Goal: Task Accomplishment & Management: Manage account settings

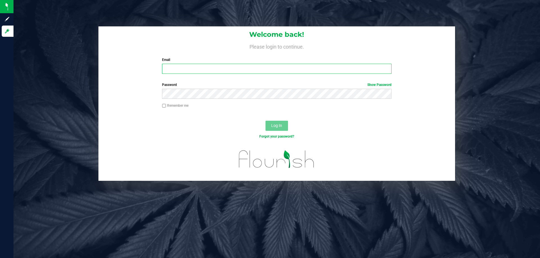
click at [201, 71] on input "Email" at bounding box center [276, 69] width 229 height 10
type input "[EMAIL_ADDRESS][DOMAIN_NAME]"
click at [265, 121] on button "Log In" at bounding box center [276, 126] width 22 height 10
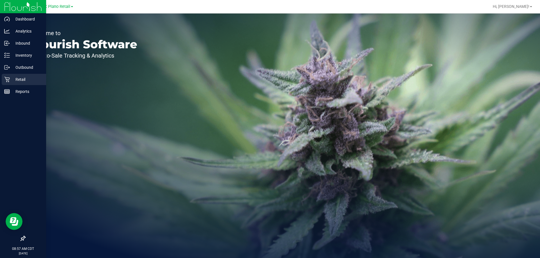
click at [7, 80] on icon at bounding box center [6, 79] width 5 height 5
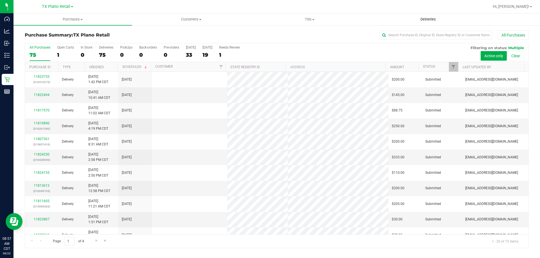
click at [434, 18] on span "Deliveries" at bounding box center [428, 19] width 31 height 5
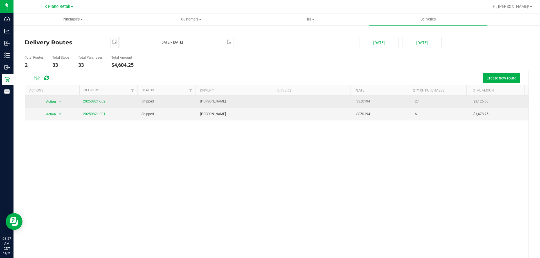
click at [99, 101] on link "20250821-002" at bounding box center [94, 102] width 22 height 4
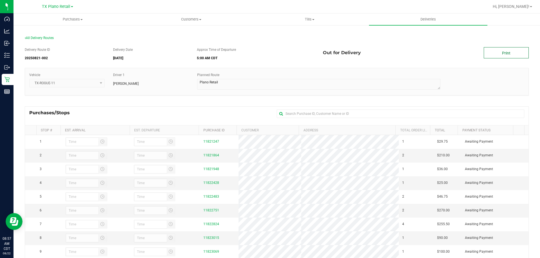
click at [501, 52] on link "Print" at bounding box center [506, 52] width 45 height 11
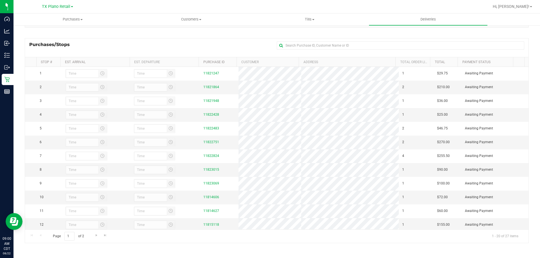
scroll to position [40, 0]
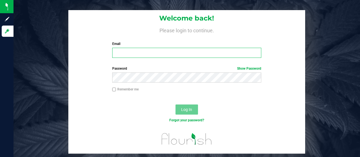
click at [118, 52] on input "Email" at bounding box center [186, 53] width 149 height 10
type input "[EMAIL_ADDRESS][DOMAIN_NAME]"
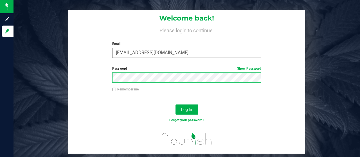
click at [175, 105] on button "Log In" at bounding box center [186, 110] width 22 height 10
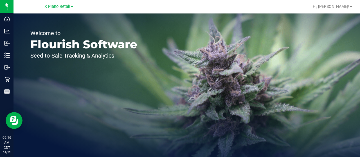
click at [49, 4] on span "TX Plano Retail" at bounding box center [56, 6] width 28 height 5
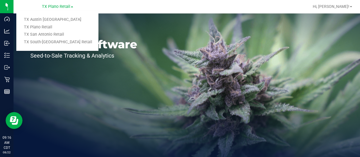
click at [49, 17] on link "TX Austin [GEOGRAPHIC_DATA]" at bounding box center [57, 20] width 82 height 8
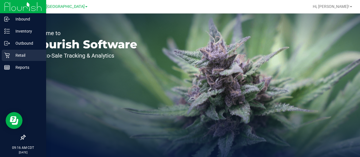
click at [12, 55] on p "Retail" at bounding box center [27, 55] width 34 height 7
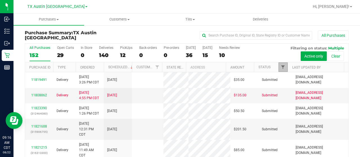
click at [281, 66] on span "Filter" at bounding box center [283, 67] width 4 height 4
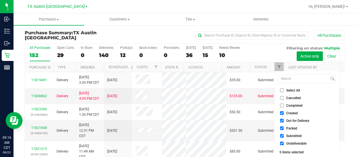
click at [297, 122] on span "Out for Delivery" at bounding box center [297, 120] width 23 height 3
click at [283, 122] on input "Out for Delivery" at bounding box center [282, 121] width 4 height 4
checkbox input "false"
drag, startPoint x: 294, startPoint y: 127, endPoint x: 292, endPoint y: 134, distance: 7.0
click at [294, 127] on span "Packed" at bounding box center [291, 128] width 11 height 3
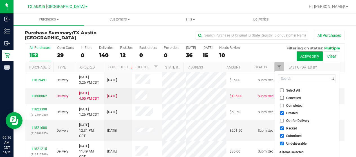
click at [283, 127] on input "Packed" at bounding box center [282, 129] width 4 height 4
checkbox input "false"
click at [292, 136] on span "Submitted" at bounding box center [293, 135] width 15 height 3
click at [283, 136] on input "Submitted" at bounding box center [282, 136] width 4 height 4
checkbox input "false"
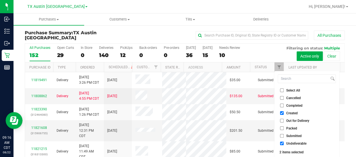
click at [290, 143] on span "Undeliverable" at bounding box center [296, 143] width 20 height 3
click at [283, 143] on input "Undeliverable" at bounding box center [282, 144] width 4 height 4
checkbox input "false"
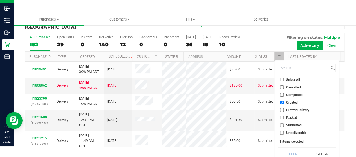
scroll to position [15, 0]
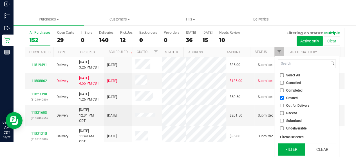
click at [292, 145] on button "Filter" at bounding box center [291, 149] width 27 height 12
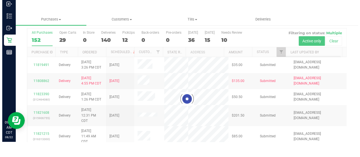
scroll to position [0, 0]
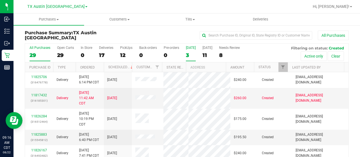
click at [193, 55] on div "3" at bounding box center [191, 55] width 10 height 6
click at [0, 0] on input "[DATE] 3" at bounding box center [0, 0] width 0 height 0
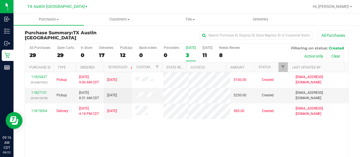
scroll to position [28, 0]
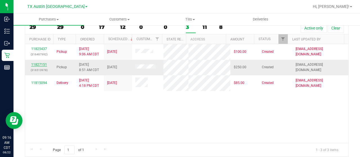
click at [45, 67] on link "11827151" at bounding box center [39, 65] width 16 height 4
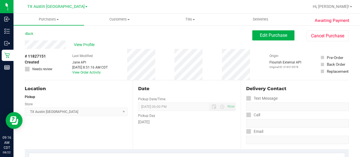
click at [66, 45] on div "View Profile" at bounding box center [139, 44] width 228 height 8
click at [53, 35] on div "Back Edit Purchase Cancel Purchase" at bounding box center [187, 35] width 324 height 10
drag, startPoint x: 66, startPoint y: 45, endPoint x: 24, endPoint y: 45, distance: 41.6
click at [254, 33] on button "Edit Purchase" at bounding box center [273, 35] width 42 height 10
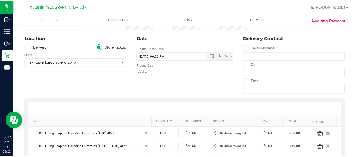
scroll to position [56, 0]
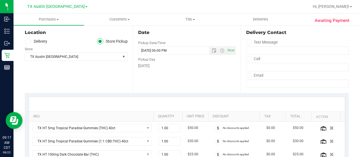
click at [39, 41] on label "Delivery" at bounding box center [36, 41] width 22 height 6
click at [0, 0] on input "Delivery" at bounding box center [0, 0] width 0 height 0
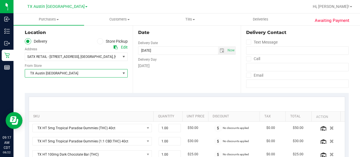
click at [65, 75] on span "TX Austin [GEOGRAPHIC_DATA]" at bounding box center [72, 73] width 95 height 8
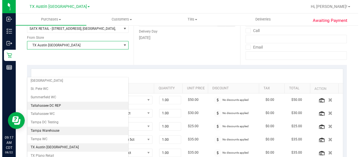
scroll to position [397, 0]
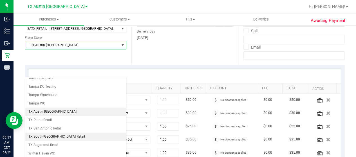
click at [55, 133] on li "TX South-[GEOGRAPHIC_DATA] Retail" at bounding box center [75, 137] width 101 height 8
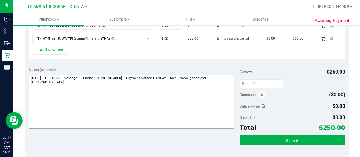
scroll to position [216, 0]
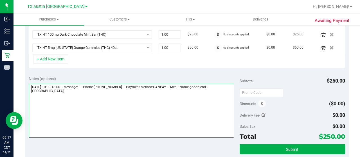
drag, startPoint x: 215, startPoint y: 83, endPoint x: 225, endPoint y: 93, distance: 13.7
click at [225, 93] on textarea at bounding box center [131, 111] width 205 height 54
drag, startPoint x: 60, startPoint y: 86, endPoint x: 62, endPoint y: 90, distance: 4.5
click at [60, 87] on textarea at bounding box center [131, 111] width 205 height 54
click at [53, 91] on textarea at bounding box center [131, 111] width 205 height 54
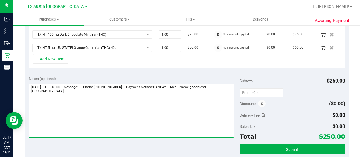
paste textarea "South Austin"
drag, startPoint x: 30, startPoint y: 82, endPoint x: 59, endPoint y: 82, distance: 29.5
click at [59, 84] on textarea at bounding box center [131, 111] width 205 height 54
click at [59, 99] on textarea at bounding box center [131, 111] width 205 height 54
paste textarea "[DATE]"
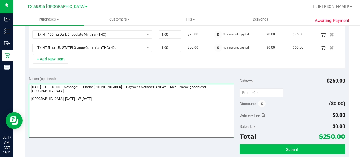
type textarea "[DATE] 10:00-18:00 -- Message: -- Phone:[PHONE_NUMBER] -- Payment Method:CANPAY…"
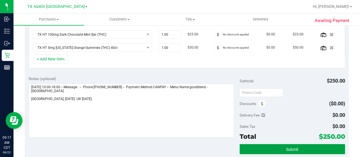
click at [262, 147] on button "Submit" at bounding box center [292, 149] width 105 height 10
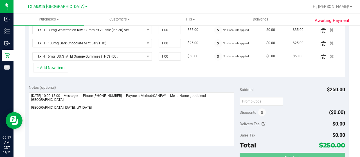
scroll to position [199, 0]
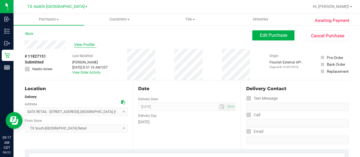
click at [83, 45] on span "View Profile" at bounding box center [85, 45] width 22 height 6
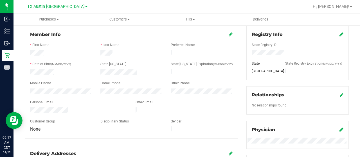
scroll to position [84, 0]
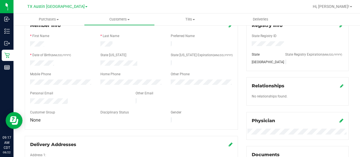
drag, startPoint x: 70, startPoint y: 98, endPoint x: 29, endPoint y: 97, distance: 40.5
click at [29, 98] on div at bounding box center [78, 101] width 105 height 7
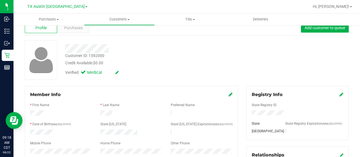
scroll to position [0, 0]
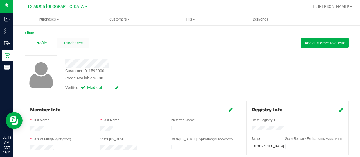
click at [71, 46] on span "Purchases" at bounding box center [73, 43] width 19 height 6
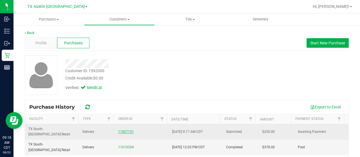
click at [124, 130] on link "11827151" at bounding box center [126, 132] width 16 height 4
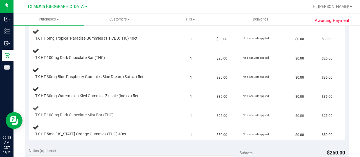
scroll to position [197, 0]
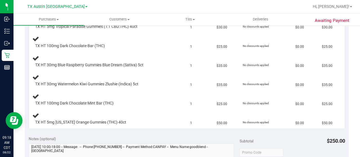
scroll to position [253, 0]
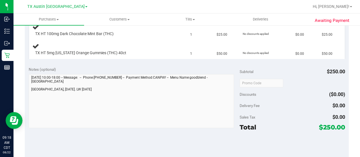
drag, startPoint x: 318, startPoint y: 125, endPoint x: 330, endPoint y: 126, distance: 12.1
click at [330, 126] on span "$250.00" at bounding box center [332, 127] width 26 height 8
copy span "250"
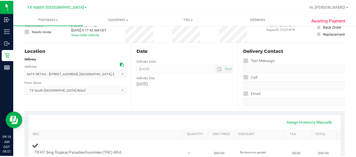
scroll to position [0, 0]
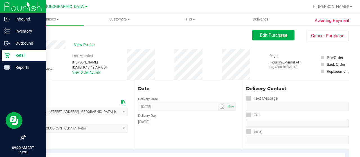
click at [11, 55] on p "Retail" at bounding box center [27, 55] width 34 height 7
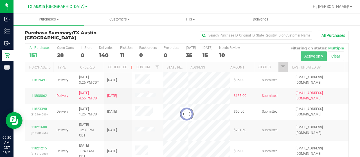
click at [280, 67] on div at bounding box center [186, 114] width 323 height 141
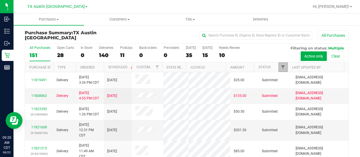
click at [281, 67] on span "Filter" at bounding box center [283, 67] width 4 height 4
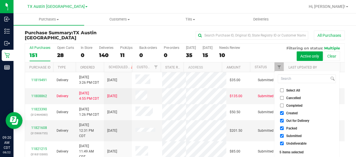
click at [290, 121] on span "Out for Delivery" at bounding box center [297, 120] width 23 height 3
click at [283, 121] on input "Out for Delivery" at bounding box center [282, 121] width 4 height 4
checkbox input "false"
click at [287, 130] on span "Packed" at bounding box center [291, 128] width 11 height 3
click at [283, 130] on input "Packed" at bounding box center [282, 129] width 4 height 4
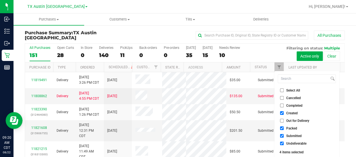
checkbox input "false"
click at [286, 136] on span "Submitted" at bounding box center [293, 135] width 15 height 3
click at [283, 136] on input "Submitted" at bounding box center [282, 136] width 4 height 4
checkbox input "false"
click at [289, 142] on span "Undeliverable" at bounding box center [296, 143] width 20 height 3
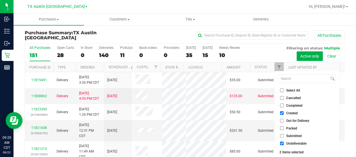
click at [283, 142] on input "Undeliverable" at bounding box center [282, 144] width 4 height 4
checkbox input "false"
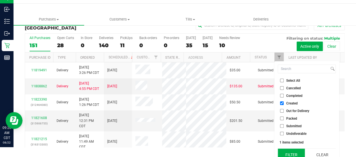
scroll to position [15, 0]
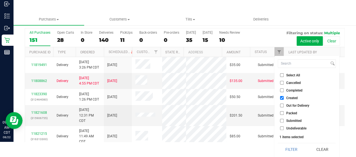
drag, startPoint x: 289, startPoint y: 153, endPoint x: 283, endPoint y: 149, distance: 6.8
click at [289, 153] on button "Filter" at bounding box center [291, 149] width 27 height 12
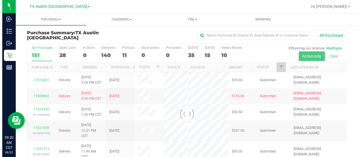
scroll to position [0, 0]
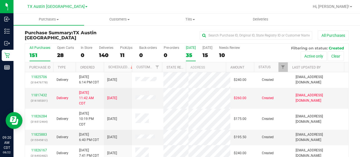
click at [190, 56] on div "35" at bounding box center [191, 55] width 10 height 6
click at [0, 0] on input "[DATE] 35" at bounding box center [0, 0] width 0 height 0
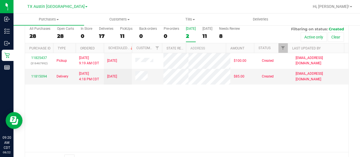
scroll to position [28, 0]
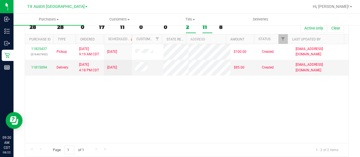
click at [202, 27] on div "11" at bounding box center [207, 27] width 10 height 6
click at [0, 0] on input "[DATE] 11" at bounding box center [0, 0] width 0 height 0
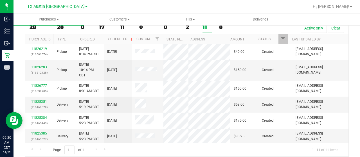
scroll to position [0, 0]
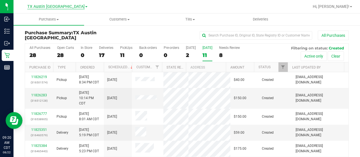
click at [59, 8] on span "TX Austin [GEOGRAPHIC_DATA]" at bounding box center [55, 6] width 57 height 5
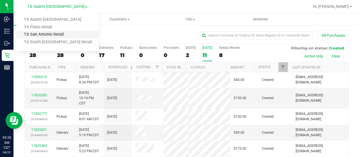
click at [59, 35] on link "TX San Antonio Retail" at bounding box center [57, 35] width 82 height 8
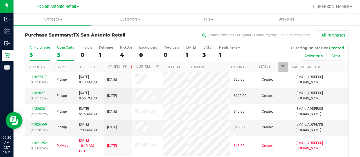
click at [59, 54] on div "5" at bounding box center [65, 55] width 17 height 6
click at [0, 0] on input "Open Carts 5" at bounding box center [0, 0] width 0 height 0
click at [64, 6] on span "TX San Antonio Retail" at bounding box center [56, 6] width 40 height 5
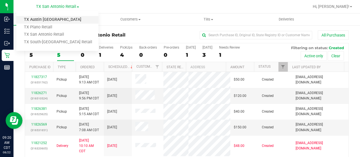
click at [51, 20] on link "TX Austin [GEOGRAPHIC_DATA]" at bounding box center [57, 20] width 82 height 8
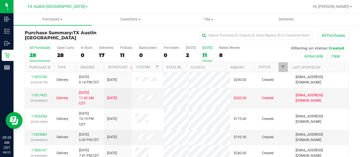
click at [203, 56] on div "11" at bounding box center [207, 55] width 10 height 6
click at [0, 0] on input "[DATE] 11" at bounding box center [0, 0] width 0 height 0
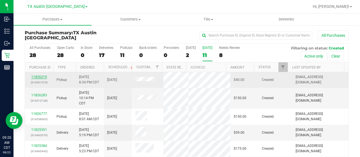
click at [35, 76] on link "11826219" at bounding box center [39, 77] width 16 height 4
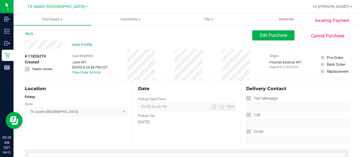
click at [64, 44] on div "View Profile" at bounding box center [139, 44] width 228 height 8
click at [64, 35] on div "Back Edit Purchase Cancel Purchase" at bounding box center [187, 35] width 324 height 10
drag, startPoint x: 65, startPoint y: 45, endPoint x: 23, endPoint y: 46, distance: 41.9
click at [29, 34] on link "Back" at bounding box center [29, 34] width 8 height 4
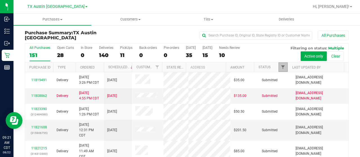
click at [281, 67] on span "Filter" at bounding box center [283, 67] width 4 height 4
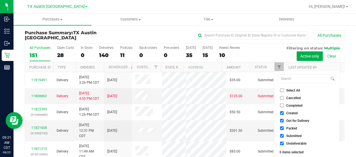
drag, startPoint x: 294, startPoint y: 120, endPoint x: 293, endPoint y: 125, distance: 4.8
click at [294, 120] on span "Out for Delivery" at bounding box center [297, 120] width 23 height 3
click at [283, 120] on input "Out for Delivery" at bounding box center [282, 121] width 4 height 4
checkbox input "false"
drag, startPoint x: 292, startPoint y: 128, endPoint x: 291, endPoint y: 134, distance: 6.3
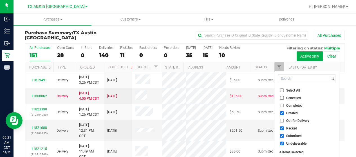
click at [292, 128] on span "Packed" at bounding box center [291, 128] width 11 height 3
click at [283, 128] on input "Packed" at bounding box center [282, 129] width 4 height 4
checkbox input "false"
click at [291, 136] on span "Submitted" at bounding box center [293, 135] width 15 height 3
click at [283, 136] on input "Submitted" at bounding box center [282, 136] width 4 height 4
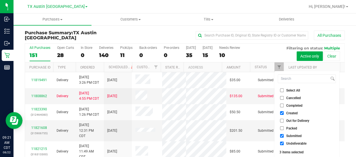
checkbox input "false"
click at [288, 144] on span "Undeliverable" at bounding box center [296, 143] width 20 height 3
click at [283, 144] on input "Undeliverable" at bounding box center [282, 144] width 4 height 4
checkbox input "false"
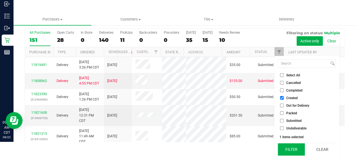
click at [288, 149] on button "Filter" at bounding box center [291, 149] width 27 height 12
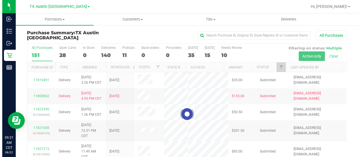
scroll to position [0, 0]
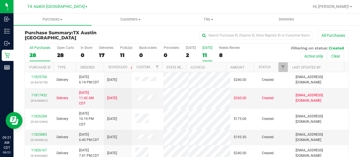
click at [210, 55] on div "11" at bounding box center [207, 55] width 10 height 6
click at [0, 0] on input "[DATE] 11" at bounding box center [0, 0] width 0 height 0
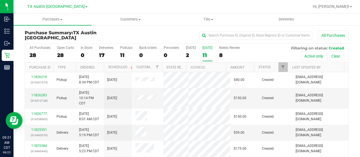
scroll to position [28, 0]
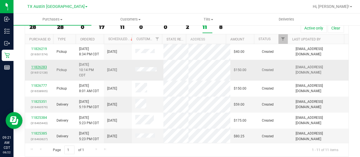
click at [40, 66] on link "11826283" at bounding box center [39, 67] width 16 height 4
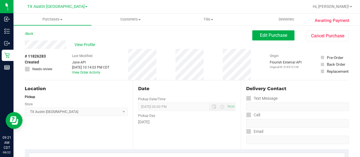
click at [67, 45] on div "View Profile" at bounding box center [139, 44] width 228 height 8
click at [53, 31] on div "Back Edit Purchase Cancel Purchase" at bounding box center [187, 35] width 324 height 10
drag, startPoint x: 67, startPoint y: 46, endPoint x: 23, endPoint y: 45, distance: 44.2
click at [285, 34] on button "Edit Purchase" at bounding box center [273, 35] width 42 height 10
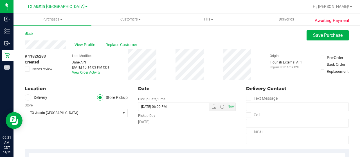
scroll to position [28, 0]
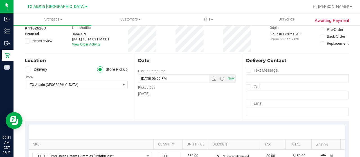
click at [42, 68] on label "Delivery" at bounding box center [36, 69] width 22 height 6
click at [0, 0] on input "Delivery" at bounding box center [0, 0] width 0 height 0
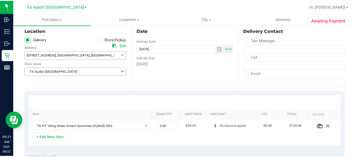
scroll to position [56, 0]
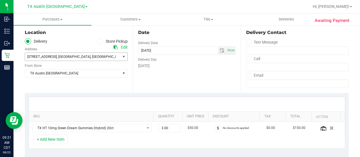
click at [93, 60] on span "[STREET_ADDRESS] , [GEOGRAPHIC_DATA] , [GEOGRAPHIC_DATA] 76002" at bounding box center [70, 57] width 91 height 8
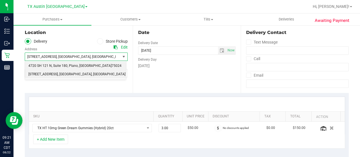
click at [112, 66] on span "75024" at bounding box center [117, 65] width 10 height 7
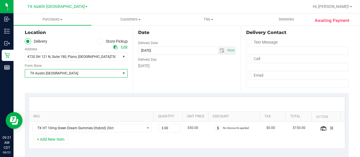
click at [70, 75] on span "TX Austin [GEOGRAPHIC_DATA]" at bounding box center [72, 73] width 95 height 8
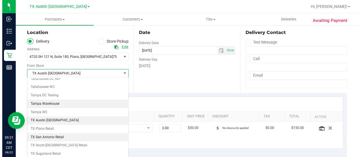
scroll to position [397, 0]
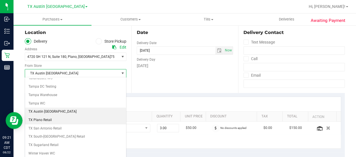
click at [51, 116] on li "TX Plano Retail" at bounding box center [75, 120] width 101 height 8
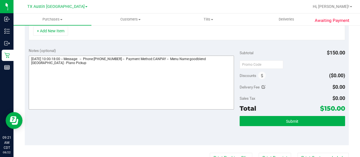
scroll to position [170, 0]
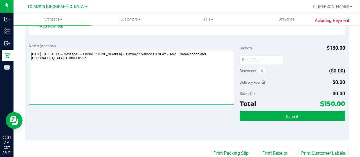
drag, startPoint x: 54, startPoint y: 59, endPoint x: 30, endPoint y: 58, distance: 24.2
click at [30, 58] on textarea at bounding box center [131, 78] width 205 height 54
click at [75, 64] on textarea at bounding box center [131, 78] width 205 height 54
paste textarea "Plano Pickup"
drag, startPoint x: 30, startPoint y: 53, endPoint x: 62, endPoint y: 51, distance: 32.4
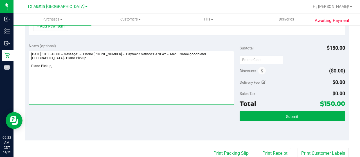
click at [62, 51] on textarea at bounding box center [131, 78] width 205 height 54
click at [68, 68] on textarea at bounding box center [131, 78] width 205 height 54
paste textarea "[DATE]"
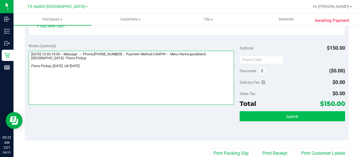
type textarea "[DATE] 10:00-18:00 -- Message: -- Phone:[PHONE_NUMBER] -- Payment Method:CANPAY…"
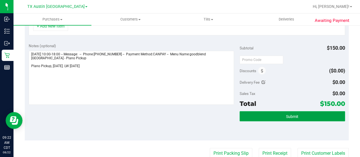
drag, startPoint x: 270, startPoint y: 115, endPoint x: 262, endPoint y: 120, distance: 9.3
click at [270, 115] on button "Submit" at bounding box center [292, 116] width 105 height 10
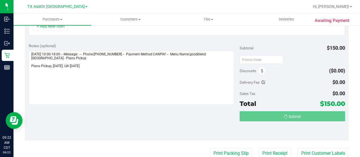
scroll to position [161, 0]
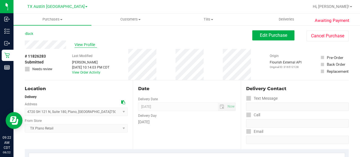
click at [85, 42] on span "View Profile" at bounding box center [86, 45] width 22 height 6
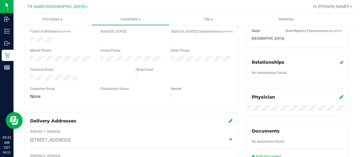
scroll to position [112, 0]
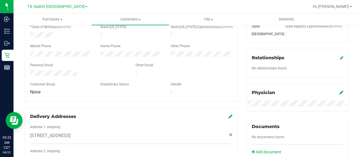
drag, startPoint x: 78, startPoint y: 70, endPoint x: 29, endPoint y: 70, distance: 49.2
click at [29, 70] on div at bounding box center [78, 73] width 105 height 7
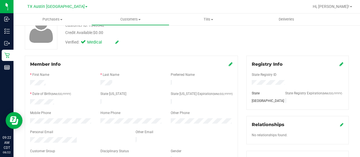
scroll to position [0, 0]
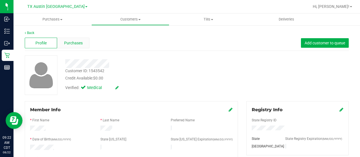
click at [77, 42] on span "Purchases" at bounding box center [73, 43] width 19 height 6
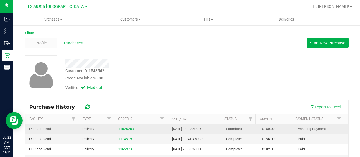
click at [123, 127] on link "11826283" at bounding box center [126, 129] width 16 height 4
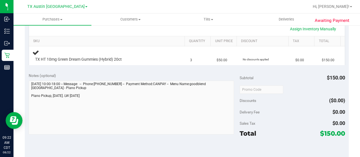
scroll to position [141, 0]
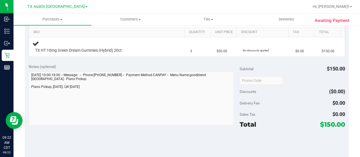
drag, startPoint x: 319, startPoint y: 122, endPoint x: 329, endPoint y: 122, distance: 9.6
click at [329, 122] on span "$150.00" at bounding box center [332, 125] width 25 height 8
copy span "150"
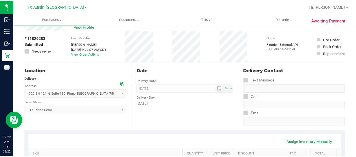
scroll to position [0, 0]
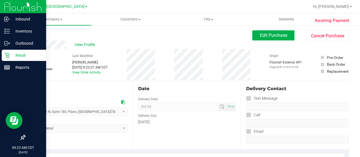
click at [8, 52] on div "Retail" at bounding box center [24, 55] width 44 height 11
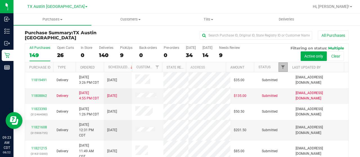
click at [281, 66] on span "Filter" at bounding box center [283, 67] width 4 height 4
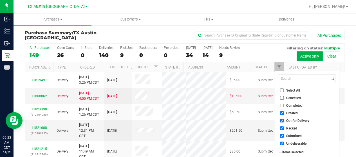
click at [291, 119] on span "Out for Delivery" at bounding box center [297, 120] width 23 height 3
click at [283, 119] on input "Out for Delivery" at bounding box center [282, 121] width 4 height 4
checkbox input "false"
click at [288, 127] on span "Packed" at bounding box center [291, 128] width 11 height 3
click at [283, 127] on input "Packed" at bounding box center [282, 129] width 4 height 4
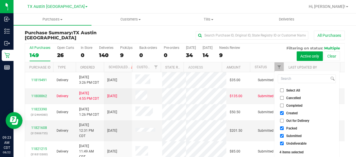
checkbox input "false"
click at [289, 134] on span "Submitted" at bounding box center [293, 135] width 15 height 3
click at [283, 134] on input "Submitted" at bounding box center [282, 136] width 4 height 4
checkbox input "false"
click at [288, 142] on span "Undeliverable" at bounding box center [296, 143] width 20 height 3
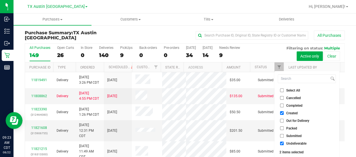
click at [283, 142] on input "Undeliverable" at bounding box center [282, 144] width 4 height 4
checkbox input "false"
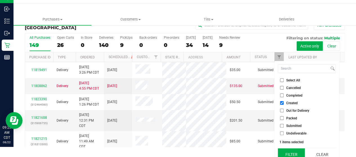
scroll to position [15, 0]
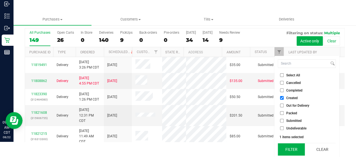
click at [289, 147] on button "Filter" at bounding box center [291, 149] width 27 height 12
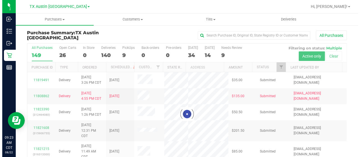
scroll to position [0, 0]
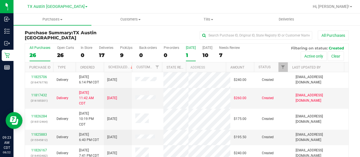
click at [191, 55] on div "1" at bounding box center [191, 55] width 10 height 6
click at [0, 0] on input "[DATE] 1" at bounding box center [0, 0] width 0 height 0
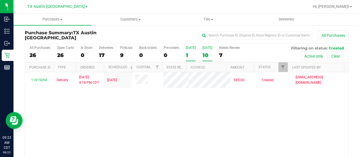
click at [206, 54] on div "10" at bounding box center [207, 55] width 10 height 6
click at [0, 0] on input "[DATE] 10" at bounding box center [0, 0] width 0 height 0
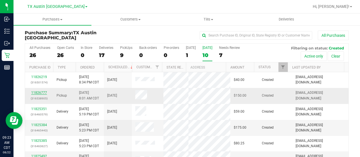
click at [37, 92] on link "11826777" at bounding box center [39, 93] width 16 height 4
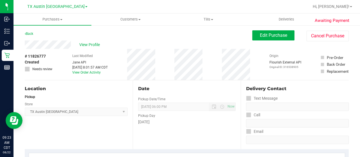
click at [71, 45] on div "View Profile" at bounding box center [139, 44] width 228 height 8
click at [86, 48] on div "View Profile" at bounding box center [139, 44] width 228 height 8
click at [88, 45] on span "View Profile" at bounding box center [90, 45] width 22 height 6
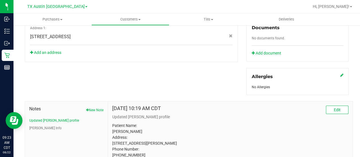
scroll to position [263, 0]
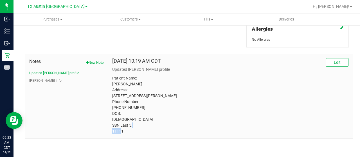
drag, startPoint x: 124, startPoint y: 133, endPoint x: 110, endPoint y: 133, distance: 14.1
click at [110, 133] on div "[DATE] 10:19 AM CDT Edit Updated [PERSON_NAME] profile Patient Name: [PERSON_NA…" at bounding box center [230, 96] width 245 height 85
copy p "11111"
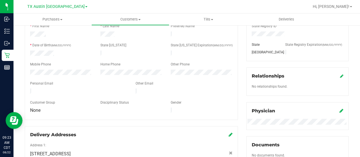
scroll to position [0, 0]
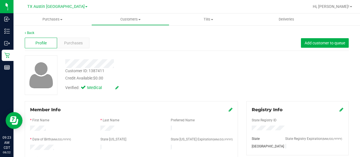
drag, startPoint x: 120, startPoint y: 66, endPoint x: 65, endPoint y: 66, distance: 54.8
click at [65, 66] on div at bounding box center [144, 63] width 166 height 9
click at [82, 42] on span "Purchases" at bounding box center [73, 43] width 19 height 6
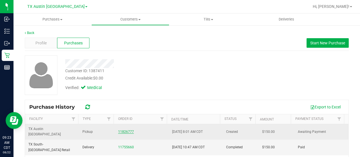
click at [124, 130] on link "11826777" at bounding box center [126, 132] width 16 height 4
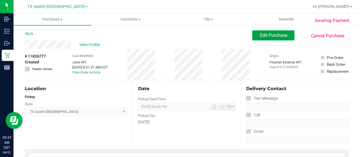
click at [264, 34] on span "Edit Purchase" at bounding box center [273, 35] width 27 height 5
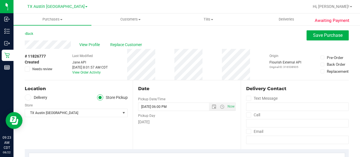
click at [38, 98] on label "Delivery" at bounding box center [36, 97] width 22 height 6
click at [0, 0] on input "Delivery" at bounding box center [0, 0] width 0 height 0
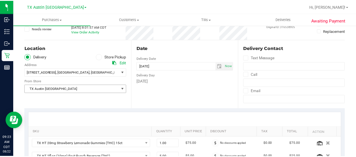
scroll to position [56, 0]
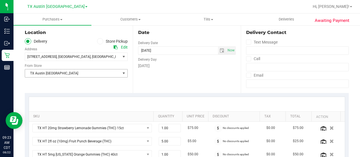
click at [61, 75] on span "TX Austin [GEOGRAPHIC_DATA]" at bounding box center [72, 73] width 95 height 8
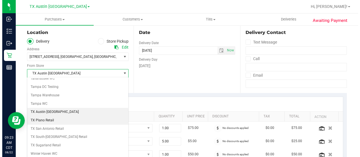
scroll to position [397, 0]
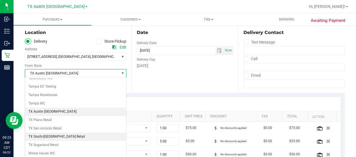
drag, startPoint x: 41, startPoint y: 126, endPoint x: 44, endPoint y: 124, distance: 3.4
click at [41, 133] on li "TX South-[GEOGRAPHIC_DATA] Retail" at bounding box center [75, 137] width 101 height 8
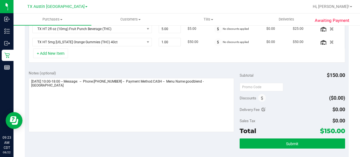
scroll to position [160, 0]
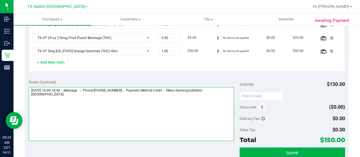
drag, startPoint x: 215, startPoint y: 89, endPoint x: 224, endPoint y: 94, distance: 9.5
click at [224, 94] on textarea at bounding box center [131, 114] width 205 height 54
click at [60, 99] on textarea at bounding box center [131, 114] width 205 height 54
paste textarea "South Austin"
drag, startPoint x: 30, startPoint y: 88, endPoint x: 62, endPoint y: 88, distance: 32.3
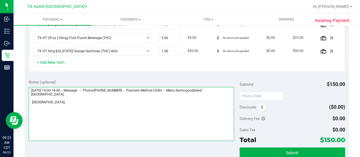
click at [62, 88] on textarea at bounding box center [131, 114] width 205 height 54
click at [55, 100] on textarea at bounding box center [131, 114] width 205 height 54
paste textarea "[DATE]"
click at [32, 100] on textarea at bounding box center [131, 114] width 205 height 54
click at [95, 101] on textarea at bounding box center [131, 114] width 205 height 54
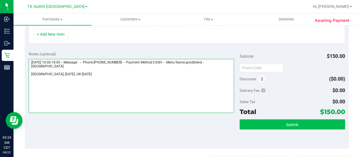
type textarea "[DATE] 10:00-18:00 -- Message: -- Phone:[PHONE_NUMBER] -- Payment Method:CASH -…"
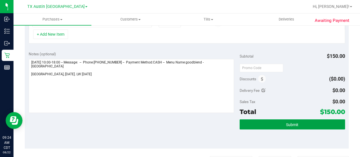
drag, startPoint x: 274, startPoint y: 120, endPoint x: 275, endPoint y: 123, distance: 3.6
click at [274, 120] on button "Submit" at bounding box center [292, 125] width 105 height 10
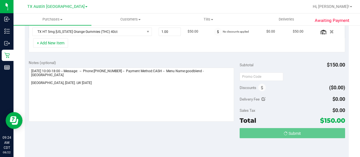
scroll to position [170, 0]
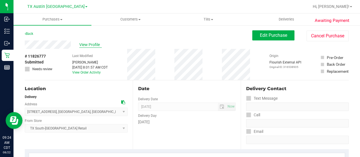
click at [93, 45] on span "View Profile" at bounding box center [90, 45] width 22 height 6
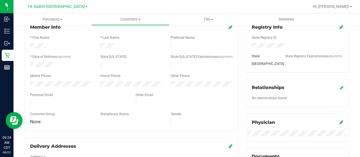
scroll to position [84, 0]
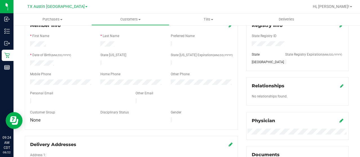
click at [31, 99] on div at bounding box center [78, 101] width 105 height 7
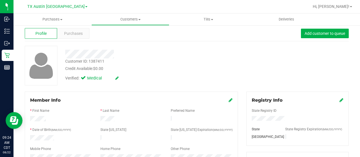
scroll to position [0, 0]
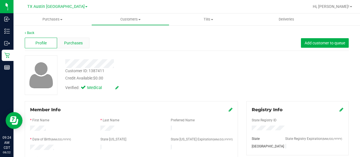
click at [78, 44] on span "Purchases" at bounding box center [73, 43] width 19 height 6
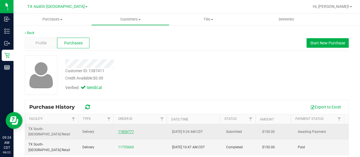
click at [126, 130] on link "11826777" at bounding box center [126, 132] width 16 height 4
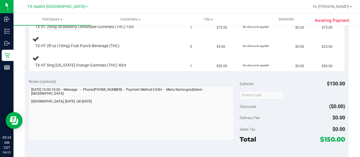
scroll to position [225, 0]
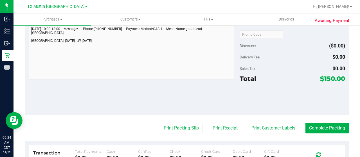
drag, startPoint x: 319, startPoint y: 79, endPoint x: 330, endPoint y: 80, distance: 10.1
click at [330, 80] on span "$150.00" at bounding box center [332, 79] width 25 height 8
copy span "150"
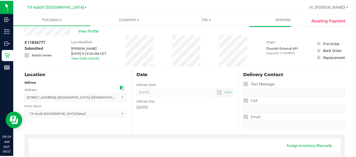
scroll to position [0, 0]
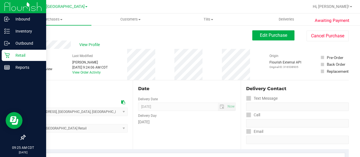
click at [27, 55] on p "Retail" at bounding box center [27, 55] width 34 height 7
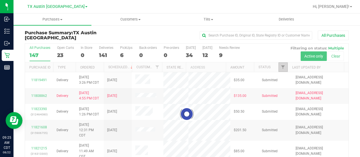
click at [281, 67] on span "Filter" at bounding box center [283, 67] width 4 height 4
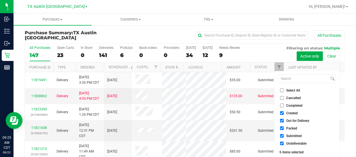
click at [289, 120] on span "Out for Delivery" at bounding box center [297, 120] width 23 height 3
click at [283, 120] on input "Out for Delivery" at bounding box center [282, 121] width 4 height 4
checkbox input "false"
click at [288, 127] on span "Packed" at bounding box center [291, 128] width 11 height 3
click at [283, 127] on input "Packed" at bounding box center [282, 129] width 4 height 4
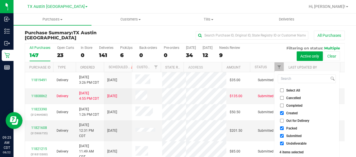
checkbox input "false"
click at [287, 134] on span "Submitted" at bounding box center [293, 135] width 15 height 3
click at [283, 134] on input "Submitted" at bounding box center [282, 136] width 4 height 4
checkbox input "false"
click at [288, 142] on span "Undeliverable" at bounding box center [296, 143] width 20 height 3
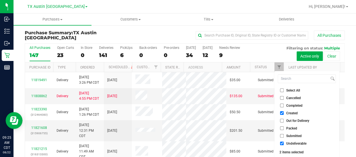
click at [283, 142] on input "Undeliverable" at bounding box center [282, 144] width 4 height 4
checkbox input "false"
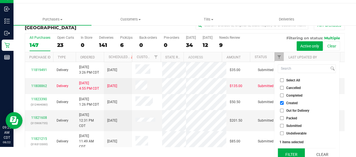
scroll to position [15, 0]
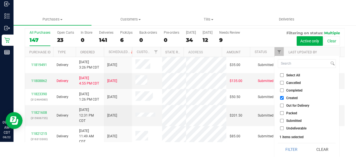
drag, startPoint x: 288, startPoint y: 146, endPoint x: 278, endPoint y: 134, distance: 15.4
click at [288, 146] on button "Filter" at bounding box center [291, 149] width 27 height 12
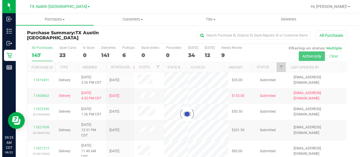
scroll to position [0, 0]
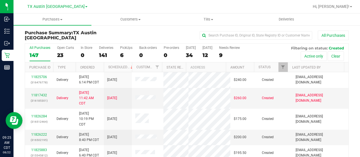
click at [189, 54] on div "34" at bounding box center [191, 55] width 10 height 6
click at [0, 0] on input "[DATE] 34" at bounding box center [0, 0] width 0 height 0
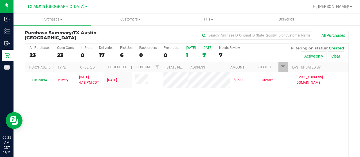
click at [202, 55] on div "7" at bounding box center [207, 55] width 10 height 6
click at [0, 0] on input "[DATE] 7" at bounding box center [0, 0] width 0 height 0
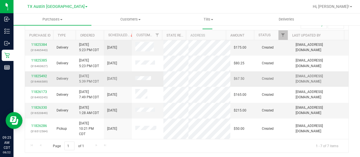
scroll to position [36, 0]
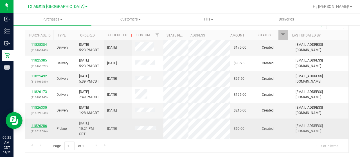
click at [35, 125] on link "11826286" at bounding box center [39, 126] width 16 height 4
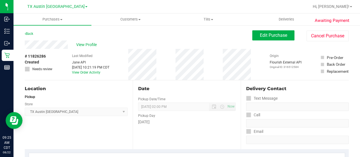
click at [68, 46] on div "View Profile" at bounding box center [139, 44] width 228 height 8
click at [61, 35] on div "Back Edit Purchase Cancel Purchase" at bounding box center [187, 35] width 324 height 10
drag, startPoint x: 69, startPoint y: 45, endPoint x: 24, endPoint y: 45, distance: 44.7
click at [272, 37] on span "Edit Purchase" at bounding box center [273, 35] width 27 height 5
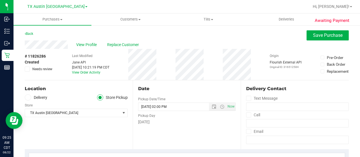
click at [39, 98] on label "Delivery" at bounding box center [36, 97] width 22 height 6
click at [0, 0] on input "Delivery" at bounding box center [0, 0] width 0 height 0
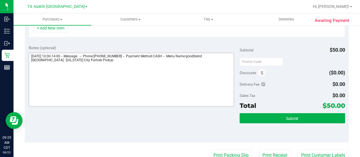
scroll to position [169, 0]
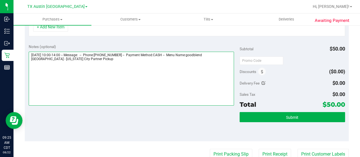
drag, startPoint x: 78, startPoint y: 59, endPoint x: 29, endPoint y: 60, distance: 49.5
click at [29, 60] on textarea at bounding box center [131, 79] width 205 height 54
click at [81, 61] on textarea at bounding box center [131, 79] width 205 height 54
click at [80, 66] on textarea at bounding box center [131, 79] width 205 height 54
paste textarea "[US_STATE] City Partner Pickup"
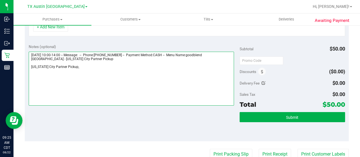
drag, startPoint x: 30, startPoint y: 53, endPoint x: 62, endPoint y: 52, distance: 32.4
click at [62, 52] on textarea at bounding box center [131, 79] width 205 height 54
click at [88, 67] on textarea at bounding box center [131, 79] width 205 height 54
paste textarea "[DATE]"
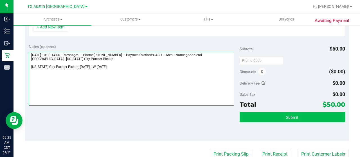
type textarea "[DATE] 10:00-14:00 -- Message: -- Phone:[PHONE_NUMBER] -- Payment Method:CASH -…"
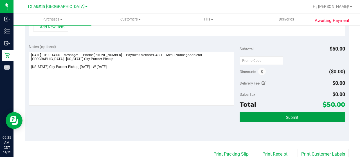
click at [273, 117] on button "Submit" at bounding box center [292, 117] width 105 height 10
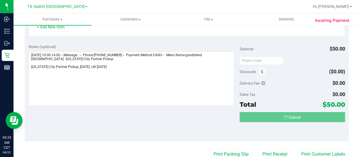
scroll to position [160, 0]
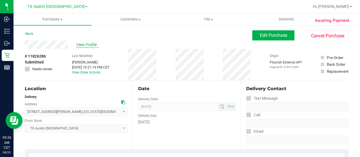
click at [88, 43] on span "View Profile" at bounding box center [87, 45] width 22 height 6
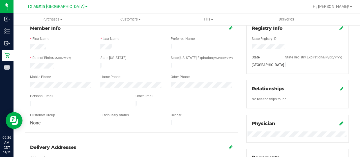
scroll to position [84, 0]
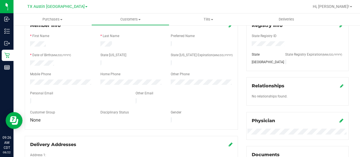
drag, startPoint x: 80, startPoint y: 99, endPoint x: 26, endPoint y: 98, distance: 53.2
click at [26, 98] on div at bounding box center [78, 101] width 105 height 7
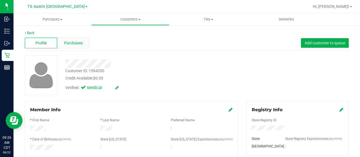
click at [71, 42] on span "Purchases" at bounding box center [73, 43] width 19 height 6
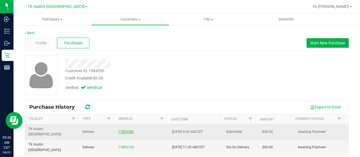
click at [124, 130] on link "11826286" at bounding box center [126, 132] width 16 height 4
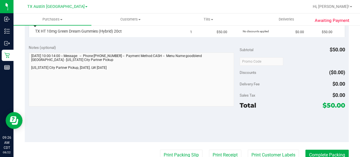
scroll to position [169, 0]
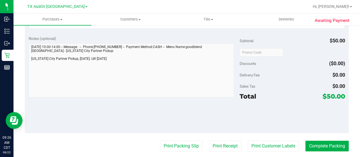
drag, startPoint x: 322, startPoint y: 96, endPoint x: 330, endPoint y: 96, distance: 7.6
click at [330, 96] on span "$50.00" at bounding box center [334, 97] width 22 height 8
copy span "50"
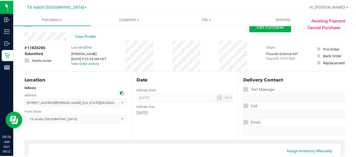
scroll to position [0, 0]
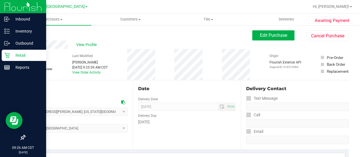
click at [17, 54] on p "Retail" at bounding box center [27, 55] width 34 height 7
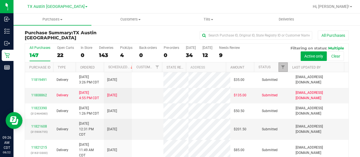
click at [280, 63] on link "Filter" at bounding box center [282, 67] width 9 height 10
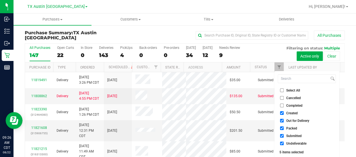
click at [300, 122] on span "Out for Delivery" at bounding box center [297, 120] width 23 height 3
click at [283, 122] on input "Out for Delivery" at bounding box center [282, 121] width 4 height 4
checkbox input "false"
click at [294, 129] on span "Packed" at bounding box center [291, 128] width 11 height 3
click at [283, 129] on input "Packed" at bounding box center [282, 129] width 4 height 4
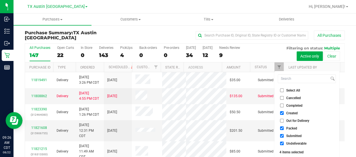
checkbox input "false"
click at [292, 136] on span "Submitted" at bounding box center [293, 135] width 15 height 3
click at [283, 136] on input "Submitted" at bounding box center [282, 136] width 4 height 4
checkbox input "false"
click at [290, 144] on span "Undeliverable" at bounding box center [296, 143] width 20 height 3
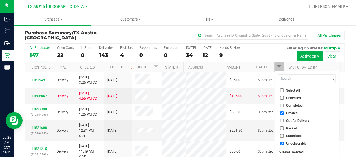
click at [283, 144] on input "Undeliverable" at bounding box center [282, 144] width 4 height 4
checkbox input "false"
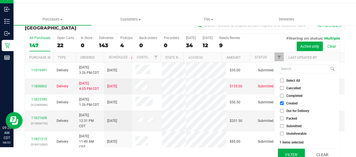
scroll to position [15, 0]
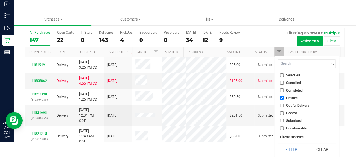
click at [289, 149] on button "Filter" at bounding box center [291, 149] width 27 height 12
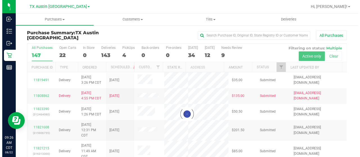
scroll to position [0, 0]
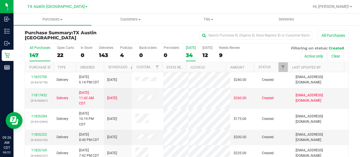
click at [189, 56] on div "34" at bounding box center [191, 55] width 10 height 6
click at [0, 0] on input "[DATE] 34" at bounding box center [0, 0] width 0 height 0
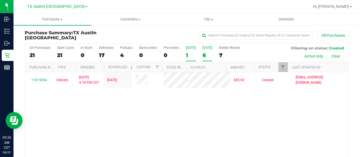
click at [206, 55] on div "6" at bounding box center [207, 55] width 10 height 6
click at [0, 0] on input "[DATE] 6" at bounding box center [0, 0] width 0 height 0
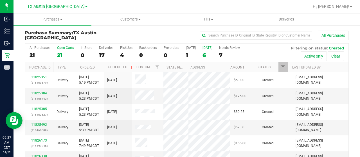
click at [57, 54] on div "21" at bounding box center [65, 55] width 17 height 6
click at [0, 0] on input "Open Carts 21" at bounding box center [0, 0] width 0 height 0
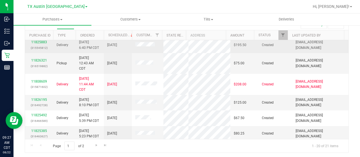
scroll to position [112, 0]
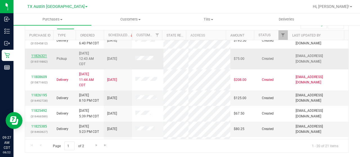
click at [37, 58] on link "11826321" at bounding box center [39, 56] width 16 height 4
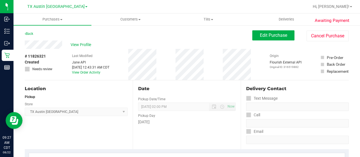
click at [64, 47] on div "View Profile" at bounding box center [139, 44] width 228 height 8
drag, startPoint x: 51, startPoint y: 34, endPoint x: 55, endPoint y: 37, distance: 4.8
click at [51, 34] on div "Back Edit Purchase Cancel Purchase" at bounding box center [187, 35] width 324 height 10
drag, startPoint x: 62, startPoint y: 44, endPoint x: 23, endPoint y: 43, distance: 39.1
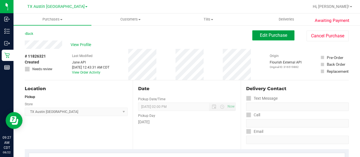
click at [268, 33] on span "Edit Purchase" at bounding box center [273, 35] width 27 height 5
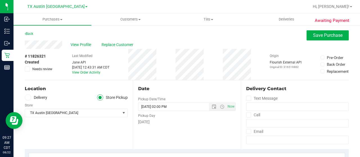
click at [42, 100] on label "Delivery" at bounding box center [36, 97] width 22 height 6
click at [0, 0] on input "Delivery" at bounding box center [0, 0] width 0 height 0
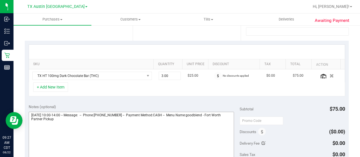
scroll to position [141, 0]
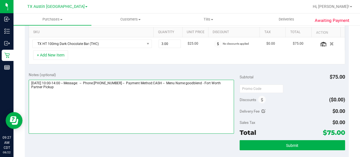
drag, startPoint x: 215, startPoint y: 81, endPoint x: 222, endPoint y: 87, distance: 9.2
click at [222, 87] on textarea at bounding box center [131, 107] width 205 height 54
click at [96, 91] on textarea at bounding box center [131, 107] width 205 height 54
paste textarea "Fort Worth Partner Pickup"
drag, startPoint x: 30, startPoint y: 81, endPoint x: 61, endPoint y: 81, distance: 31.2
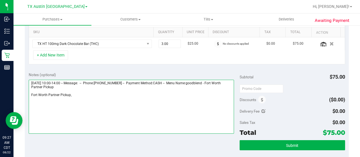
click at [61, 81] on textarea at bounding box center [131, 107] width 205 height 54
click at [90, 94] on textarea at bounding box center [131, 107] width 205 height 54
paste textarea "[DATE]"
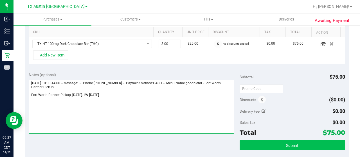
type textarea "[DATE] 10:00-14:00 -- Message: -- Phone:[PHONE_NUMBER] -- Payment Method:CASH -…"
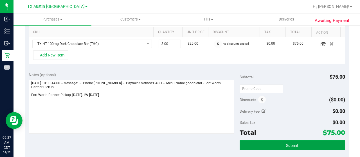
click at [325, 146] on button "Submit" at bounding box center [292, 145] width 105 height 10
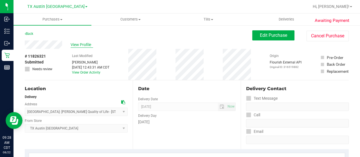
click at [83, 47] on span "View Profile" at bounding box center [82, 45] width 22 height 6
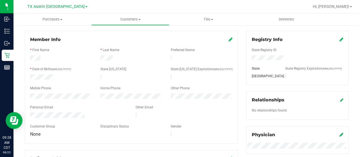
scroll to position [84, 0]
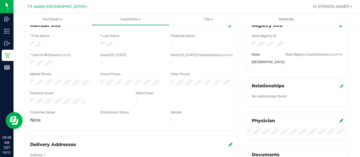
drag, startPoint x: 86, startPoint y: 96, endPoint x: 26, endPoint y: 98, distance: 60.2
click at [26, 98] on div at bounding box center [78, 101] width 105 height 7
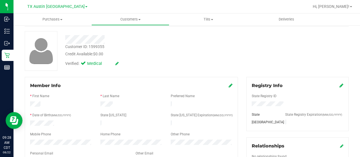
scroll to position [0, 0]
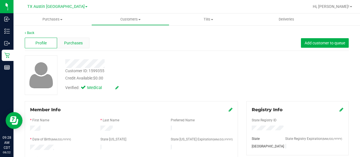
click at [68, 42] on span "Purchases" at bounding box center [73, 43] width 19 height 6
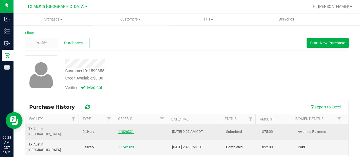
click at [123, 130] on link "11826321" at bounding box center [126, 132] width 16 height 4
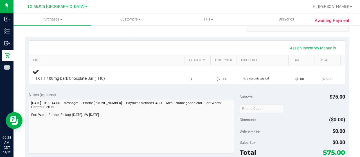
scroll to position [197, 0]
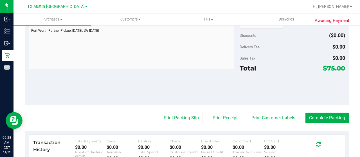
drag, startPoint x: 322, startPoint y: 68, endPoint x: 330, endPoint y: 68, distance: 8.2
click at [330, 68] on span "$75.00" at bounding box center [334, 68] width 22 height 8
copy span "75"
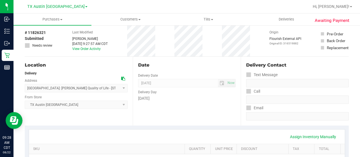
scroll to position [0, 0]
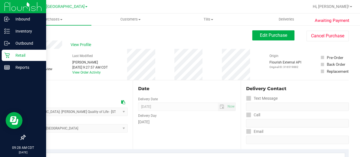
click at [9, 57] on icon at bounding box center [7, 56] width 6 height 6
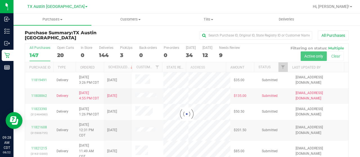
click at [59, 54] on div at bounding box center [186, 114] width 323 height 141
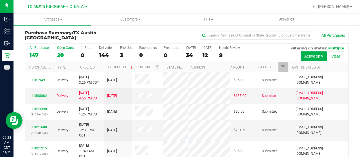
click at [61, 55] on div "20" at bounding box center [65, 55] width 17 height 6
click at [0, 0] on input "Open Carts 20" at bounding box center [0, 0] width 0 height 0
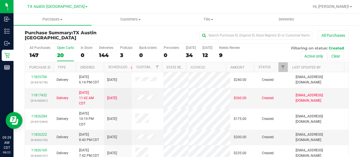
click at [272, 63] on th "Status" at bounding box center [271, 67] width 34 height 10
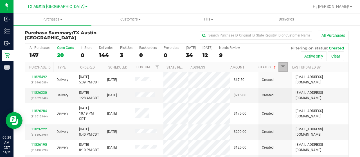
click at [281, 67] on span "Filter" at bounding box center [283, 67] width 4 height 4
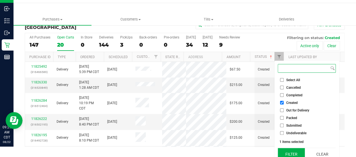
scroll to position [15, 0]
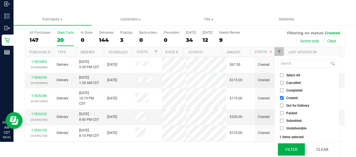
drag, startPoint x: 288, startPoint y: 146, endPoint x: 284, endPoint y: 143, distance: 4.7
click at [287, 145] on button "Filter" at bounding box center [291, 149] width 27 height 12
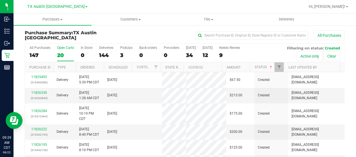
scroll to position [0, 0]
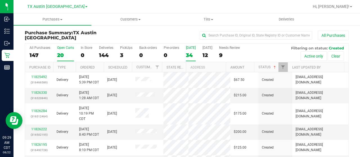
click at [192, 52] on div "34" at bounding box center [191, 55] width 10 height 6
click at [0, 0] on input "[DATE] 34" at bounding box center [0, 0] width 0 height 0
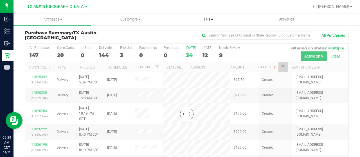
checkbox input "true"
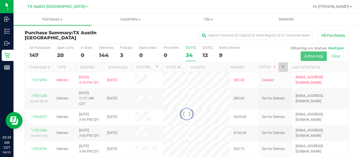
checkbox input "true"
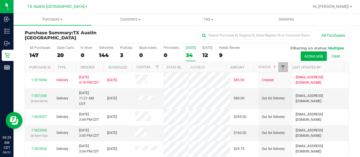
click at [281, 66] on span "Filter" at bounding box center [283, 67] width 4 height 4
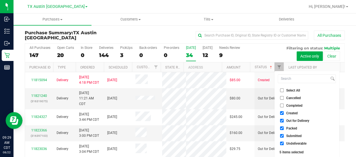
click at [296, 119] on span "Out for Delivery" at bounding box center [297, 120] width 23 height 3
click at [283, 119] on input "Out for Delivery" at bounding box center [282, 121] width 4 height 4
checkbox input "false"
click at [291, 128] on span "Packed" at bounding box center [291, 128] width 11 height 3
click at [283, 128] on input "Packed" at bounding box center [282, 129] width 4 height 4
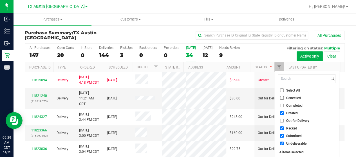
checkbox input "false"
click at [289, 135] on span "Submitted" at bounding box center [293, 135] width 15 height 3
click at [283, 135] on input "Submitted" at bounding box center [282, 136] width 4 height 4
checkbox input "false"
click at [289, 142] on span "Undeliverable" at bounding box center [296, 143] width 20 height 3
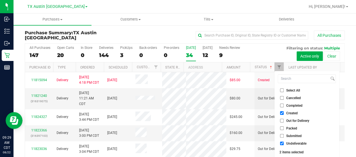
click at [283, 142] on input "Undeliverable" at bounding box center [282, 144] width 4 height 4
checkbox input "false"
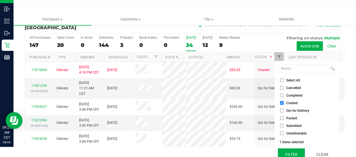
scroll to position [15, 0]
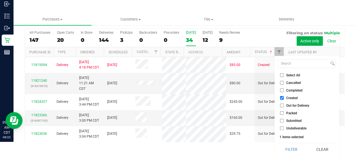
drag, startPoint x: 290, startPoint y: 145, endPoint x: 287, endPoint y: 141, distance: 4.1
click at [290, 145] on button "Filter" at bounding box center [291, 149] width 27 height 12
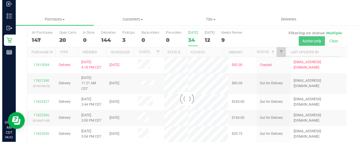
scroll to position [0, 0]
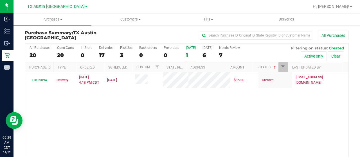
click at [190, 57] on div "1" at bounding box center [191, 55] width 10 height 6
click at [0, 0] on input "[DATE] 1" at bounding box center [0, 0] width 0 height 0
click at [202, 56] on div "6" at bounding box center [207, 55] width 10 height 6
click at [0, 0] on input "[DATE] 6" at bounding box center [0, 0] width 0 height 0
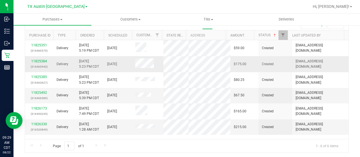
scroll to position [15, 0]
click at [41, 91] on link "11825492" at bounding box center [39, 93] width 16 height 4
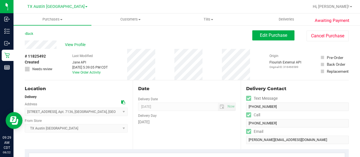
click at [57, 46] on div "View Profile" at bounding box center [139, 44] width 228 height 8
click at [55, 33] on div "Back Edit Purchase Cancel Purchase" at bounding box center [187, 35] width 324 height 10
click at [25, 44] on div "View Profile" at bounding box center [139, 44] width 228 height 8
click at [81, 45] on span "View Profile" at bounding box center [76, 45] width 22 height 6
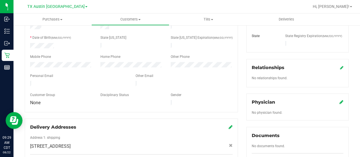
scroll to position [112, 0]
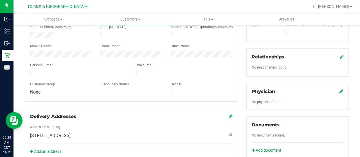
click at [339, 89] on icon at bounding box center [341, 91] width 4 height 4
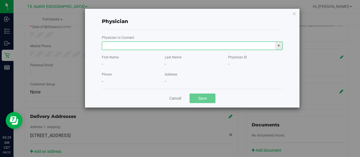
click at [154, 45] on input "text" at bounding box center [188, 46] width 173 height 8
paste input "[PERSON_NAME]"
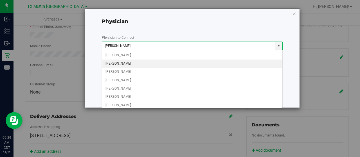
scroll to position [83, 0]
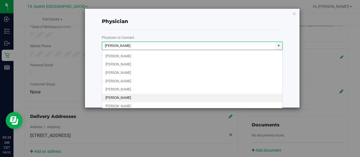
click at [129, 95] on li "[PERSON_NAME]" at bounding box center [192, 98] width 181 height 8
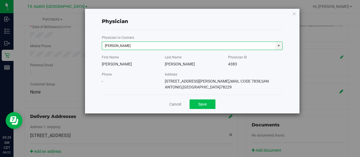
type input "[PERSON_NAME]"
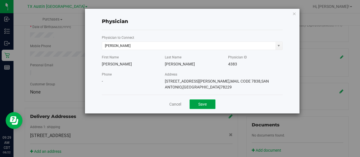
click at [205, 100] on button "Save" at bounding box center [203, 105] width 26 height 10
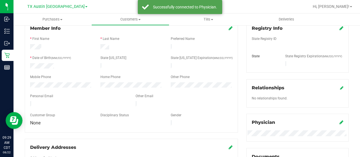
scroll to position [56, 0]
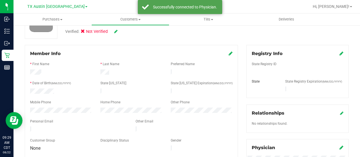
click at [339, 55] on icon at bounding box center [341, 53] width 4 height 4
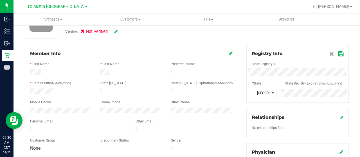
click at [338, 53] on icon at bounding box center [340, 54] width 5 height 4
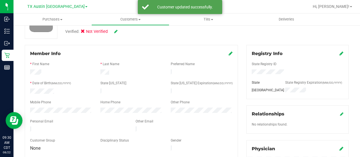
click at [117, 31] on icon at bounding box center [115, 32] width 3 height 4
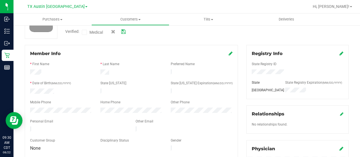
click at [85, 32] on icon at bounding box center [85, 32] width 4 height 0
click at [0, 0] on input "Medical" at bounding box center [0, 0] width 0 height 0
click at [124, 32] on icon at bounding box center [123, 32] width 4 height 4
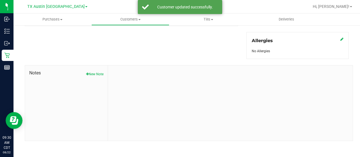
scroll to position [248, 0]
click at [98, 73] on button "New Note" at bounding box center [94, 73] width 17 height 5
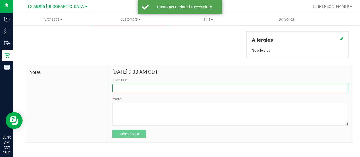
click at [147, 85] on input "Note Title" at bounding box center [230, 88] width 236 height 8
type input "[PERSON_NAME]"
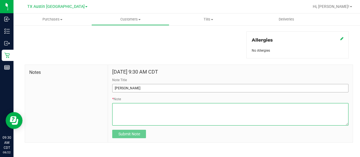
paste textarea "Patient Name: [PERSON_NAME] [PERSON_NAME] Address: [STREET_ADDRESS] Phone Numbe…"
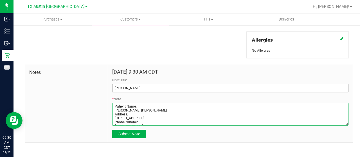
scroll to position [57, 0]
type textarea "Patient Name: [PERSON_NAME] [PERSON_NAME] Address: [STREET_ADDRESS] Phone Numbe…"
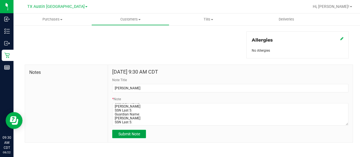
click at [132, 134] on span "Submit Note" at bounding box center [129, 134] width 22 height 4
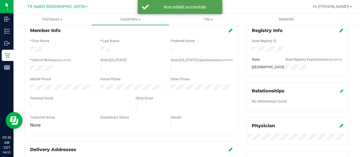
scroll to position [0, 0]
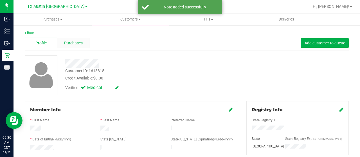
click at [73, 46] on div "Purchases" at bounding box center [73, 43] width 32 height 11
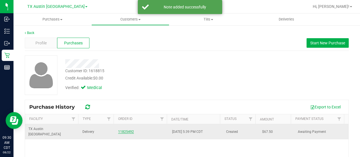
click at [120, 130] on link "11825492" at bounding box center [126, 132] width 16 height 4
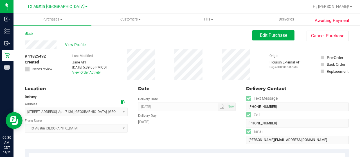
click at [123, 101] on icon at bounding box center [123, 102] width 4 height 4
click at [260, 36] on span "Edit Purchase" at bounding box center [273, 35] width 27 height 5
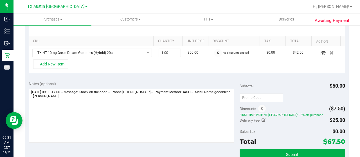
scroll to position [141, 0]
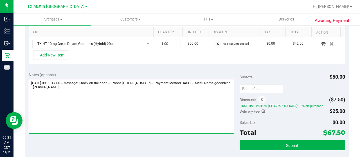
click at [91, 86] on textarea at bounding box center [131, 107] width 205 height 54
paste textarea "San Antonio Core"
drag, startPoint x: 152, startPoint y: 94, endPoint x: 133, endPoint y: 95, distance: 18.9
click at [133, 95] on textarea at bounding box center [131, 107] width 205 height 54
click at [152, 94] on textarea at bounding box center [131, 107] width 205 height 54
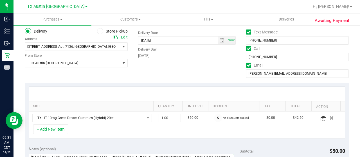
scroll to position [0, 0]
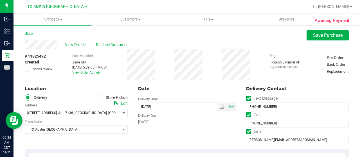
type textarea "[DATE] 09:00-17:00 -- Message: Knock on the door -- Phone:[PHONE_NUMBER] -- Pay…"
click at [42, 70] on span "Needs review" at bounding box center [42, 69] width 20 height 5
click at [0, 0] on input "Needs review" at bounding box center [0, 0] width 0 height 0
click at [329, 37] on span "Save Purchase" at bounding box center [328, 35] width 30 height 5
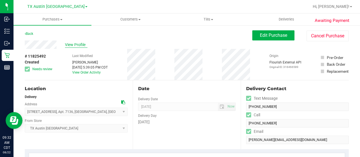
click at [79, 45] on span "View Profile" at bounding box center [76, 45] width 22 height 6
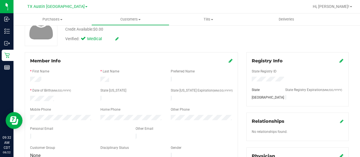
scroll to position [84, 0]
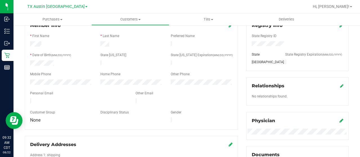
drag, startPoint x: 80, startPoint y: 97, endPoint x: 29, endPoint y: 98, distance: 51.2
click at [29, 98] on div at bounding box center [78, 101] width 105 height 7
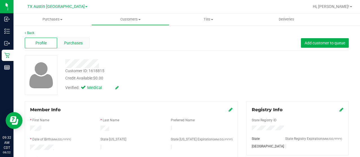
click at [77, 46] on div "Purchases" at bounding box center [73, 43] width 32 height 11
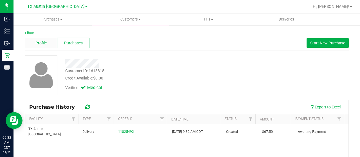
click at [52, 43] on div "Profile" at bounding box center [41, 43] width 32 height 11
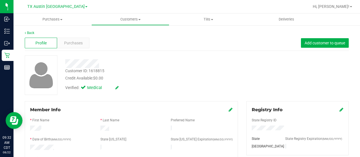
click at [66, 63] on div at bounding box center [144, 63] width 166 height 9
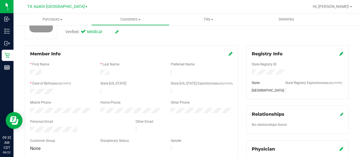
scroll to position [56, 0]
drag, startPoint x: 99, startPoint y: 63, endPoint x: 28, endPoint y: 107, distance: 83.3
click at [28, 108] on div at bounding box center [61, 111] width 70 height 7
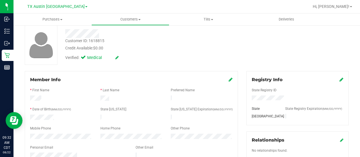
scroll to position [0, 0]
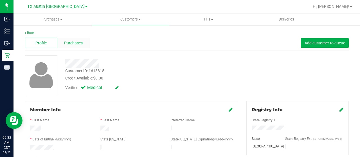
click at [69, 44] on span "Purchases" at bounding box center [73, 43] width 19 height 6
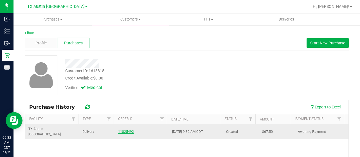
click at [120, 130] on link "11825492" at bounding box center [126, 132] width 16 height 4
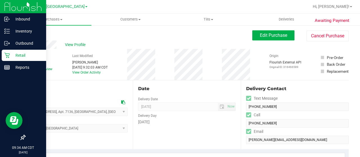
click at [12, 56] on p "Retail" at bounding box center [27, 55] width 34 height 7
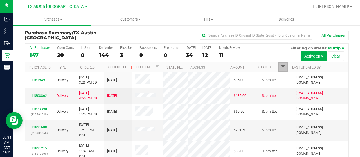
click at [281, 66] on span "Filter" at bounding box center [283, 67] width 4 height 4
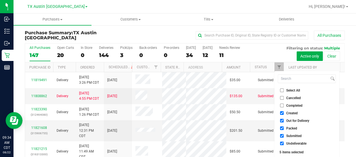
click at [291, 121] on span "Out for Delivery" at bounding box center [297, 120] width 23 height 3
click at [283, 121] on input "Out for Delivery" at bounding box center [282, 121] width 4 height 4
checkbox input "false"
click at [290, 128] on span "Packed" at bounding box center [291, 128] width 11 height 3
click at [283, 128] on input "Packed" at bounding box center [282, 129] width 4 height 4
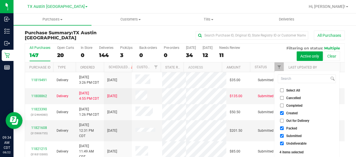
checkbox input "false"
click at [288, 136] on span "Submitted" at bounding box center [293, 135] width 15 height 3
click at [283, 136] on input "Submitted" at bounding box center [282, 136] width 4 height 4
checkbox input "false"
click at [288, 144] on span "Undeliverable" at bounding box center [296, 143] width 20 height 3
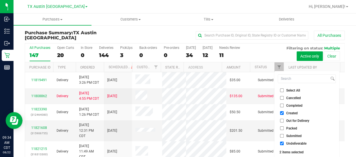
click at [283, 144] on input "Undeliverable" at bounding box center [282, 144] width 4 height 4
checkbox input "false"
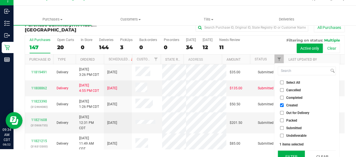
scroll to position [15, 0]
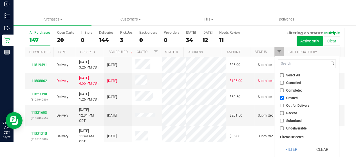
drag, startPoint x: 287, startPoint y: 146, endPoint x: 285, endPoint y: 144, distance: 3.4
click at [287, 146] on button "Filter" at bounding box center [291, 149] width 27 height 12
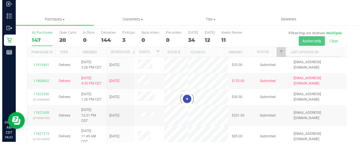
scroll to position [0, 0]
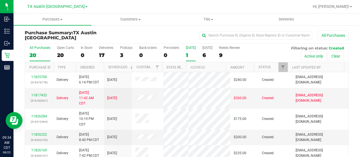
click at [189, 54] on div "1" at bounding box center [191, 55] width 10 height 6
click at [0, 0] on input "[DATE] 1" at bounding box center [0, 0] width 0 height 0
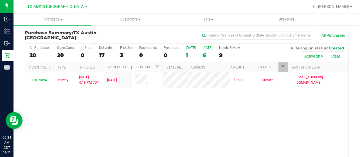
click at [203, 55] on div "6" at bounding box center [207, 55] width 10 height 6
click at [0, 0] on input "[DATE] 6" at bounding box center [0, 0] width 0 height 0
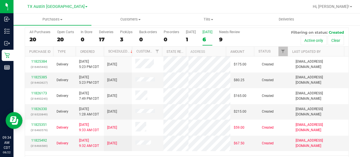
scroll to position [32, 0]
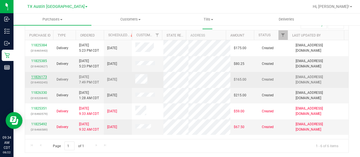
click at [40, 79] on link "11826173" at bounding box center [39, 77] width 16 height 4
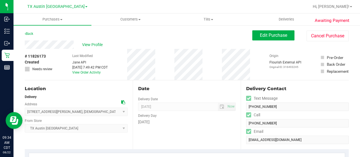
click at [75, 46] on div "View Profile" at bounding box center [139, 44] width 228 height 8
drag, startPoint x: 43, startPoint y: 31, endPoint x: 56, endPoint y: 35, distance: 13.1
click at [43, 31] on div "Back Edit Purchase Cancel Purchase" at bounding box center [187, 35] width 324 height 10
drag, startPoint x: 75, startPoint y: 43, endPoint x: 20, endPoint y: 44, distance: 55.1
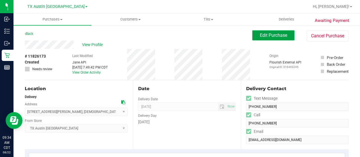
click at [264, 32] on button "Edit Purchase" at bounding box center [273, 35] width 42 height 10
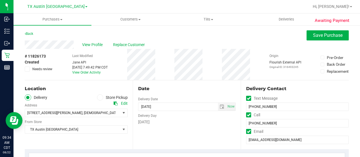
click at [115, 104] on icon at bounding box center [116, 104] width 4 height 4
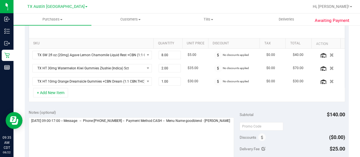
scroll to position [141, 0]
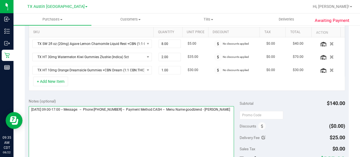
click at [58, 113] on textarea at bounding box center [131, 133] width 205 height 54
paste textarea "[GEOGRAPHIC_DATA][US_STATE]"
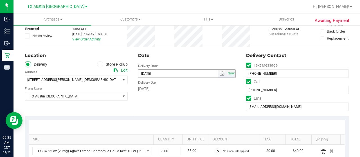
scroll to position [28, 0]
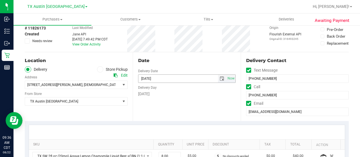
click at [220, 76] on span "select" at bounding box center [222, 78] width 4 height 4
type textarea "[DATE] 09:00-17:00 -- Message: -- Phone:[PHONE_NUMBER] -- Payment Method:CASH -…"
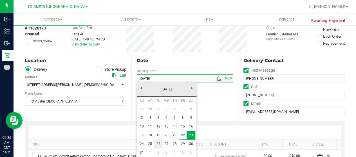
click at [159, 143] on link "26" at bounding box center [158, 144] width 8 height 9
type input "[DATE]"
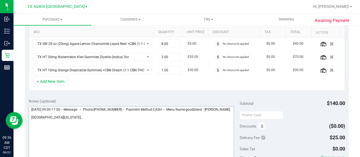
scroll to position [169, 0]
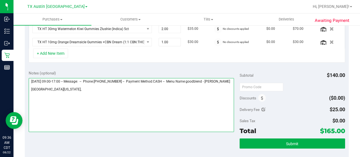
click at [107, 92] on textarea at bounding box center [131, 105] width 205 height 54
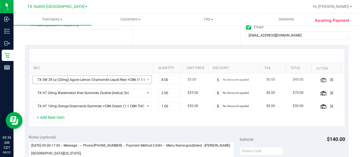
scroll to position [84, 0]
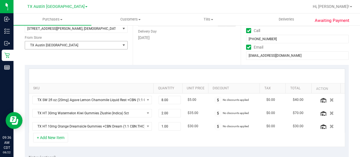
click at [67, 45] on span "TX Austin [GEOGRAPHIC_DATA]" at bounding box center [72, 45] width 95 height 8
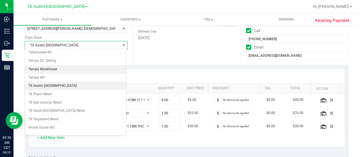
scroll to position [397, 0]
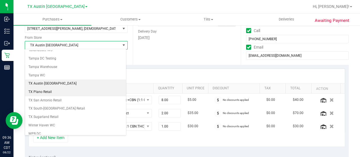
click at [51, 88] on li "TX Plano Retail" at bounding box center [75, 92] width 101 height 8
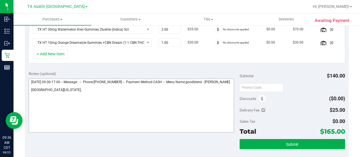
scroll to position [169, 0]
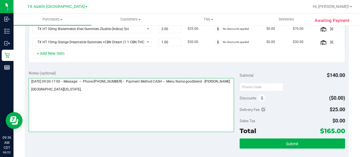
click at [74, 94] on textarea at bounding box center [131, 105] width 205 height 54
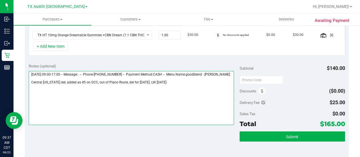
scroll to position [225, 0]
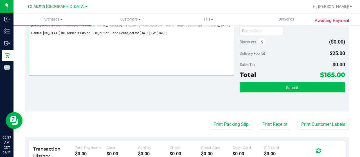
type textarea "[DATE] 09:00-17:00 -- Message: -- Phone:[PHONE_NUMBER] -- Payment Method:CASH -…"
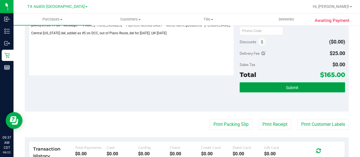
click at [269, 88] on button "Submit" at bounding box center [292, 87] width 105 height 10
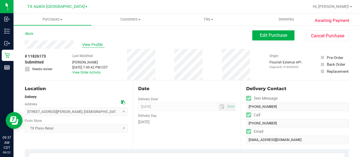
click at [90, 46] on span "View Profile" at bounding box center [93, 45] width 22 height 6
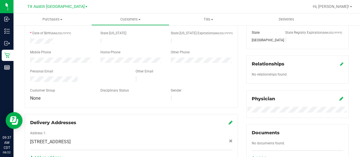
scroll to position [112, 0]
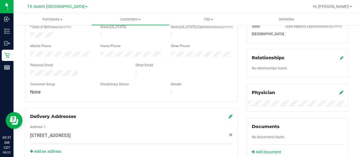
drag, startPoint x: 78, startPoint y: 71, endPoint x: 29, endPoint y: 69, distance: 48.4
click at [29, 70] on div at bounding box center [78, 73] width 105 height 7
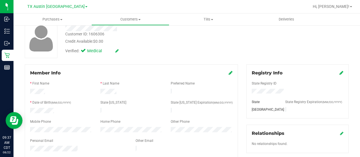
scroll to position [0, 0]
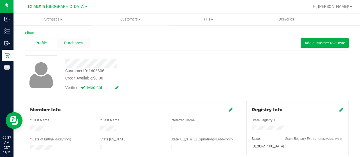
click at [76, 44] on span "Purchases" at bounding box center [73, 43] width 19 height 6
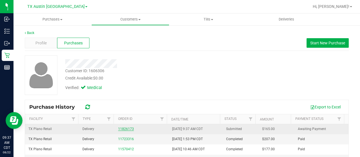
click at [121, 127] on link "11826173" at bounding box center [126, 129] width 16 height 4
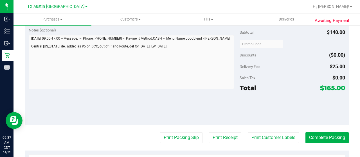
scroll to position [225, 0]
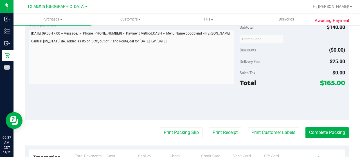
drag, startPoint x: 319, startPoint y: 85, endPoint x: 329, endPoint y: 85, distance: 9.8
click at [329, 85] on span "$165.00" at bounding box center [332, 83] width 25 height 8
copy span "165"
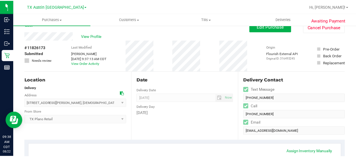
scroll to position [0, 0]
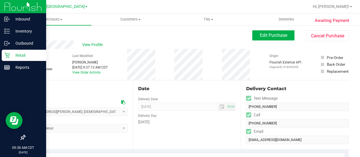
click at [9, 54] on icon at bounding box center [6, 55] width 5 height 5
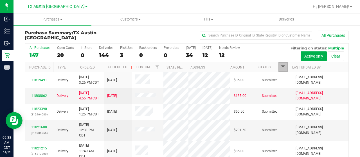
click at [281, 65] on span "Filter" at bounding box center [283, 67] width 4 height 4
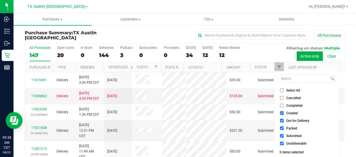
click at [296, 120] on span "Out for Delivery" at bounding box center [297, 120] width 23 height 3
click at [283, 120] on input "Out for Delivery" at bounding box center [282, 121] width 4 height 4
checkbox input "false"
click at [293, 127] on span "Packed" at bounding box center [291, 128] width 11 height 3
click at [283, 127] on input "Packed" at bounding box center [282, 129] width 4 height 4
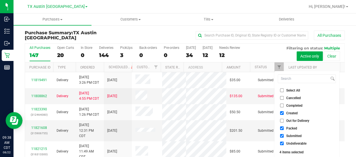
checkbox input "false"
click at [292, 135] on span "Submitted" at bounding box center [293, 135] width 15 height 3
click at [283, 135] on input "Submitted" at bounding box center [282, 136] width 4 height 4
checkbox input "false"
click at [290, 142] on span "Undeliverable" at bounding box center [296, 143] width 20 height 3
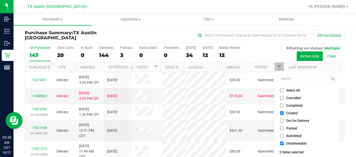
click at [283, 142] on input "Undeliverable" at bounding box center [282, 144] width 4 height 4
checkbox input "false"
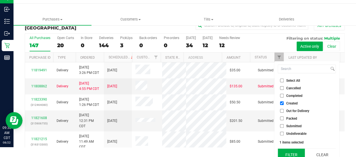
scroll to position [15, 0]
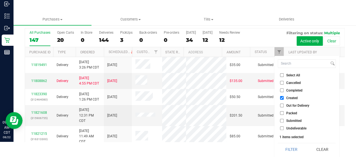
click at [287, 147] on button "Filter" at bounding box center [291, 149] width 27 height 12
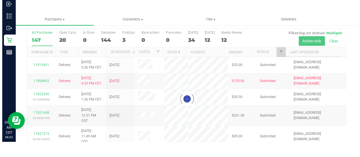
scroll to position [0, 0]
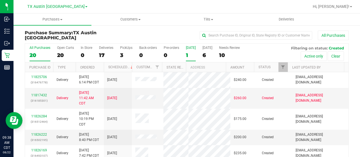
click at [188, 55] on div "1" at bounding box center [191, 55] width 10 height 6
click at [0, 0] on input "[DATE] 1" at bounding box center [0, 0] width 0 height 0
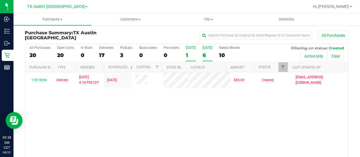
click at [206, 53] on div "6" at bounding box center [207, 55] width 10 height 6
click at [0, 0] on input "[DATE] 6" at bounding box center [0, 0] width 0 height 0
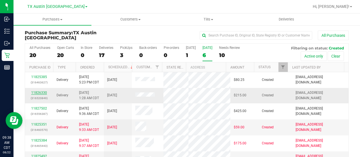
click at [34, 93] on link "11826330" at bounding box center [39, 93] width 16 height 4
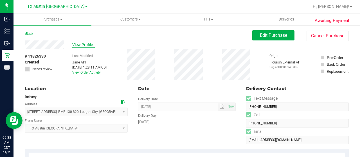
click at [79, 45] on span "View Profile" at bounding box center [83, 45] width 22 height 6
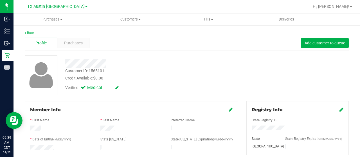
drag, startPoint x: 107, startPoint y: 62, endPoint x: 64, endPoint y: 62, distance: 42.8
click at [64, 62] on div at bounding box center [144, 63] width 166 height 9
click at [71, 45] on span "Purchases" at bounding box center [73, 43] width 19 height 6
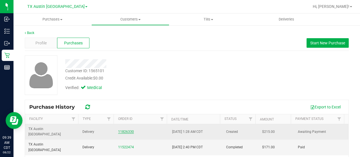
click at [120, 130] on link "11826330" at bounding box center [126, 132] width 16 height 4
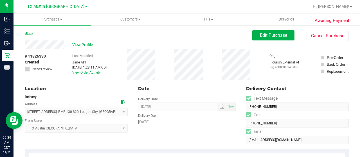
click at [121, 103] on icon at bounding box center [123, 102] width 4 height 4
click at [83, 44] on span "View Profile" at bounding box center [83, 45] width 22 height 6
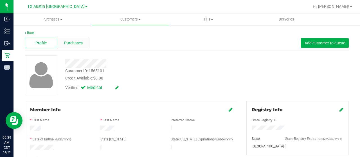
click at [80, 44] on span "Purchases" at bounding box center [73, 43] width 19 height 6
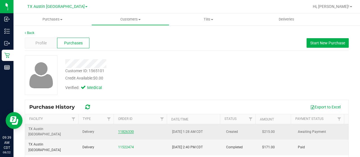
click at [128, 130] on link "11826330" at bounding box center [126, 132] width 16 height 4
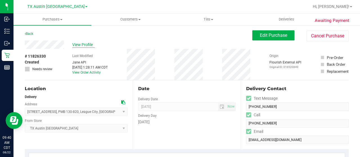
click at [80, 43] on span "View Profile" at bounding box center [83, 45] width 22 height 6
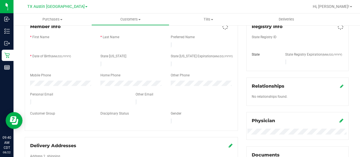
scroll to position [84, 0]
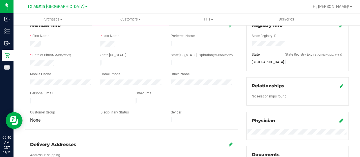
drag, startPoint x: 94, startPoint y: 99, endPoint x: 29, endPoint y: 99, distance: 65.0
click at [29, 99] on div at bounding box center [78, 101] width 105 height 7
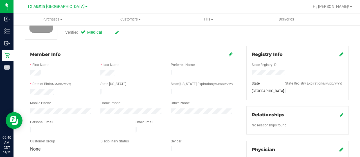
scroll to position [0, 0]
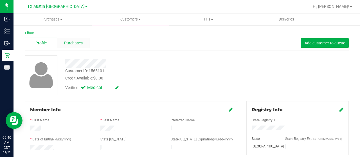
click at [86, 47] on div "Purchases" at bounding box center [73, 43] width 32 height 11
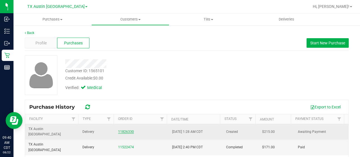
click at [128, 130] on link "11826330" at bounding box center [126, 132] width 16 height 4
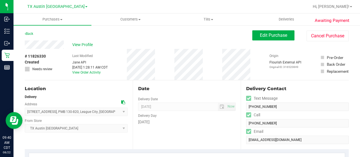
click at [122, 102] on icon at bounding box center [123, 102] width 4 height 4
click at [121, 103] on icon at bounding box center [123, 102] width 4 height 4
click at [265, 36] on span "Edit Purchase" at bounding box center [273, 35] width 27 height 5
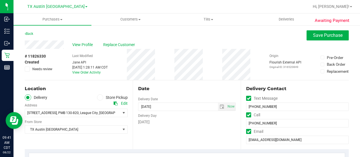
click at [48, 69] on span "Needs review" at bounding box center [42, 69] width 20 height 5
click at [0, 0] on input "Needs review" at bounding box center [0, 0] width 0 height 0
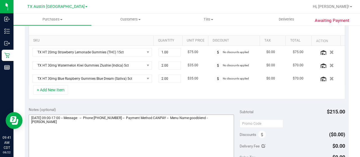
scroll to position [141, 0]
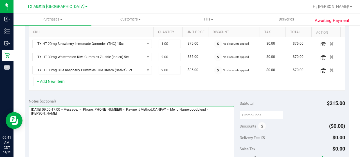
click at [67, 115] on textarea at bounding box center [131, 133] width 205 height 54
paste textarea "Houston Coastal"
click at [78, 120] on textarea at bounding box center [131, 133] width 205 height 54
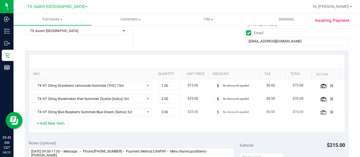
scroll to position [112, 0]
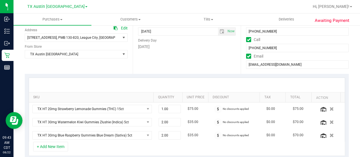
scroll to position [0, 0]
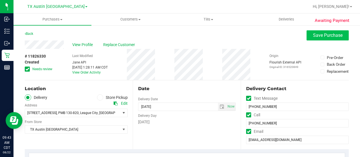
type textarea "[DATE] 09:00-17:00 -- Message: -- Phone:[PHONE_NUMBER] -- Payment Method:CANPAY…"
click at [308, 38] on button "Save Purchase" at bounding box center [328, 35] width 42 height 10
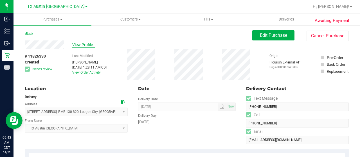
click at [79, 43] on span "View Profile" at bounding box center [83, 45] width 22 height 6
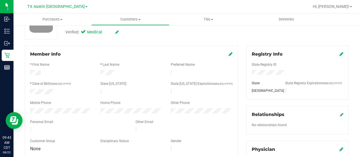
scroll to position [56, 0]
drag, startPoint x: 92, startPoint y: 129, endPoint x: 35, endPoint y: 123, distance: 57.1
click at [35, 123] on form "Member Info * First Name * Last Name Preferred Name * Date of Birth (MM/DD/YYYY…" at bounding box center [131, 101] width 202 height 102
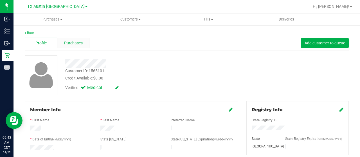
click at [78, 39] on div "Purchases" at bounding box center [73, 43] width 32 height 11
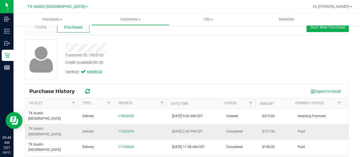
scroll to position [28, 0]
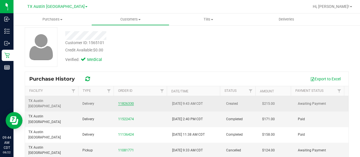
click at [126, 102] on link "11826330" at bounding box center [126, 104] width 16 height 4
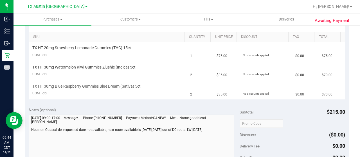
scroll to position [141, 0]
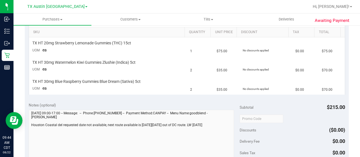
click at [28, 125] on div "Notes (optional) Subtotal $215.00 Discounts ($0.00) Delivery Fee $0.00 Sales Ta…" at bounding box center [187, 148] width 324 height 101
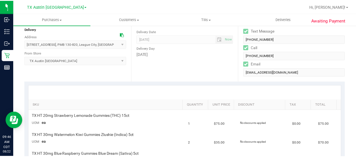
scroll to position [0, 0]
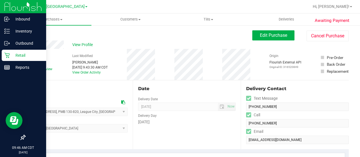
click at [13, 57] on p "Retail" at bounding box center [27, 55] width 34 height 7
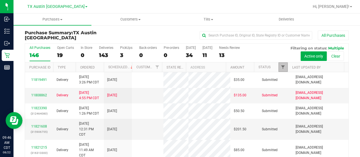
click at [281, 66] on span "Filter" at bounding box center [283, 67] width 4 height 4
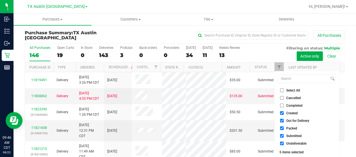
click at [295, 120] on span "Out for Delivery" at bounding box center [297, 120] width 23 height 3
click at [283, 120] on input "Out for Delivery" at bounding box center [282, 121] width 4 height 4
checkbox input "false"
click at [292, 129] on span "Packed" at bounding box center [291, 128] width 11 height 3
click at [283, 129] on input "Packed" at bounding box center [282, 129] width 4 height 4
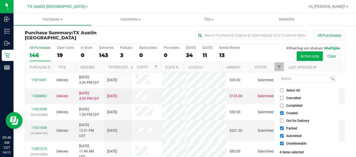
checkbox input "false"
click at [290, 137] on span "Submitted" at bounding box center [293, 135] width 15 height 3
click at [283, 137] on input "Submitted" at bounding box center [282, 136] width 4 height 4
checkbox input "false"
click at [290, 144] on span "Undeliverable" at bounding box center [296, 143] width 20 height 3
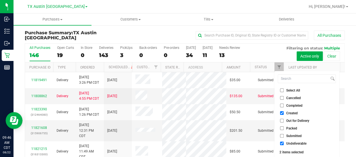
click at [283, 144] on input "Undeliverable" at bounding box center [282, 144] width 4 height 4
checkbox input "false"
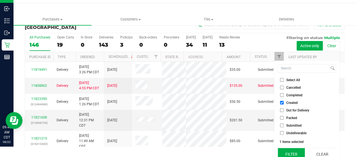
scroll to position [15, 0]
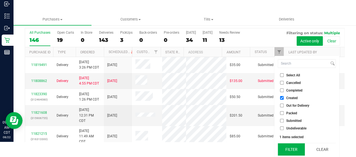
drag, startPoint x: 288, startPoint y: 150, endPoint x: 285, endPoint y: 143, distance: 7.9
click at [288, 150] on button "Filter" at bounding box center [291, 149] width 27 height 12
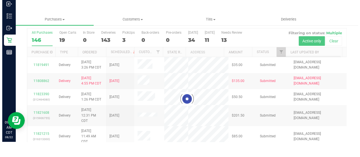
scroll to position [0, 0]
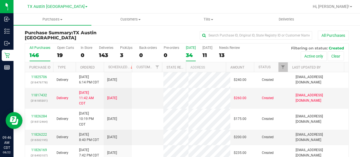
click at [189, 55] on div "34" at bounding box center [191, 55] width 10 height 6
click at [0, 0] on input "[DATE] 34" at bounding box center [0, 0] width 0 height 0
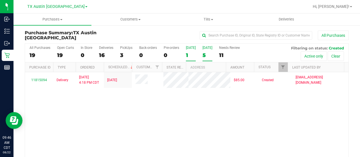
click at [205, 55] on div "5" at bounding box center [207, 55] width 10 height 6
click at [0, 0] on input "[DATE] 5" at bounding box center [0, 0] width 0 height 0
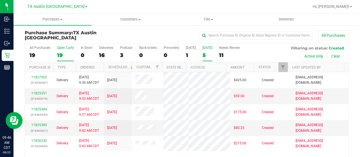
click at [62, 56] on div "19" at bounding box center [65, 55] width 17 height 6
click at [0, 0] on input "Open Carts 19" at bounding box center [0, 0] width 0 height 0
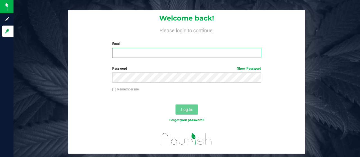
click at [133, 55] on input "Email" at bounding box center [186, 53] width 149 height 10
type input "[EMAIL_ADDRESS][DOMAIN_NAME]"
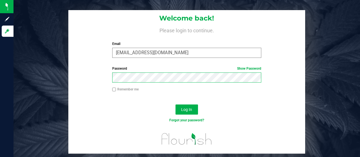
click at [175, 105] on button "Log In" at bounding box center [186, 110] width 22 height 10
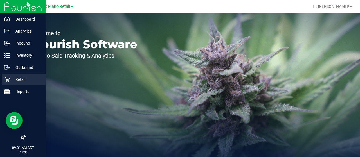
click at [10, 78] on p "Retail" at bounding box center [27, 79] width 34 height 7
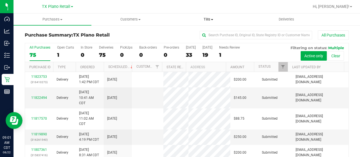
click at [210, 17] on span "Tills" at bounding box center [208, 19] width 77 height 5
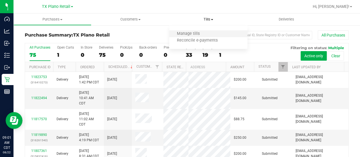
click at [206, 31] on li "Manage tills" at bounding box center [208, 34] width 78 height 7
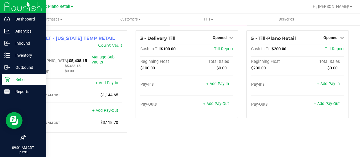
drag, startPoint x: 5, startPoint y: 82, endPoint x: 9, endPoint y: 81, distance: 3.9
click at [6, 82] on div "Retail" at bounding box center [24, 79] width 44 height 11
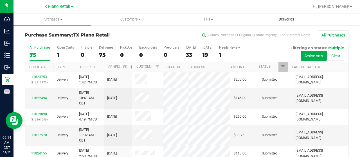
click at [295, 18] on span "Deliveries" at bounding box center [286, 19] width 31 height 5
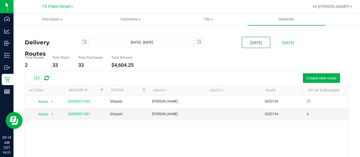
click at [256, 43] on button "[DATE]" at bounding box center [256, 42] width 28 height 11
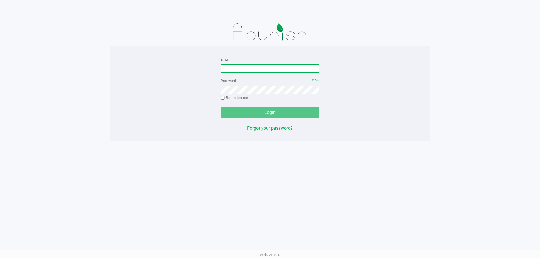
click at [276, 66] on input "Email" at bounding box center [270, 68] width 98 height 8
type input "jusramos@liveparallel.com"
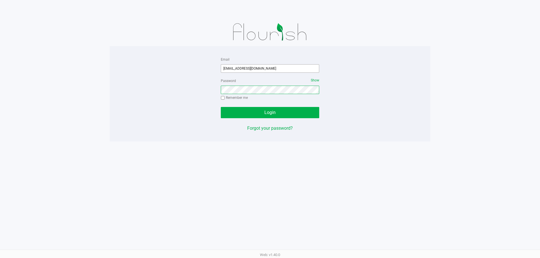
click at [221, 107] on button "Login" at bounding box center [270, 112] width 98 height 11
